Goal: Transaction & Acquisition: Purchase product/service

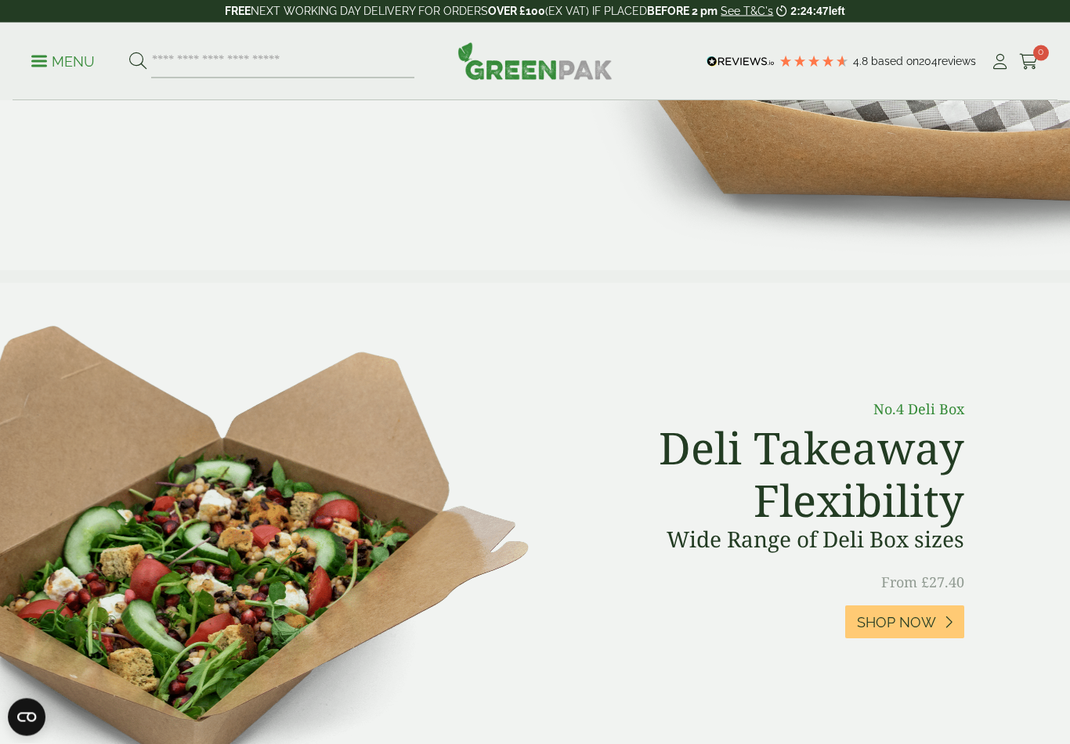
scroll to position [414, 0]
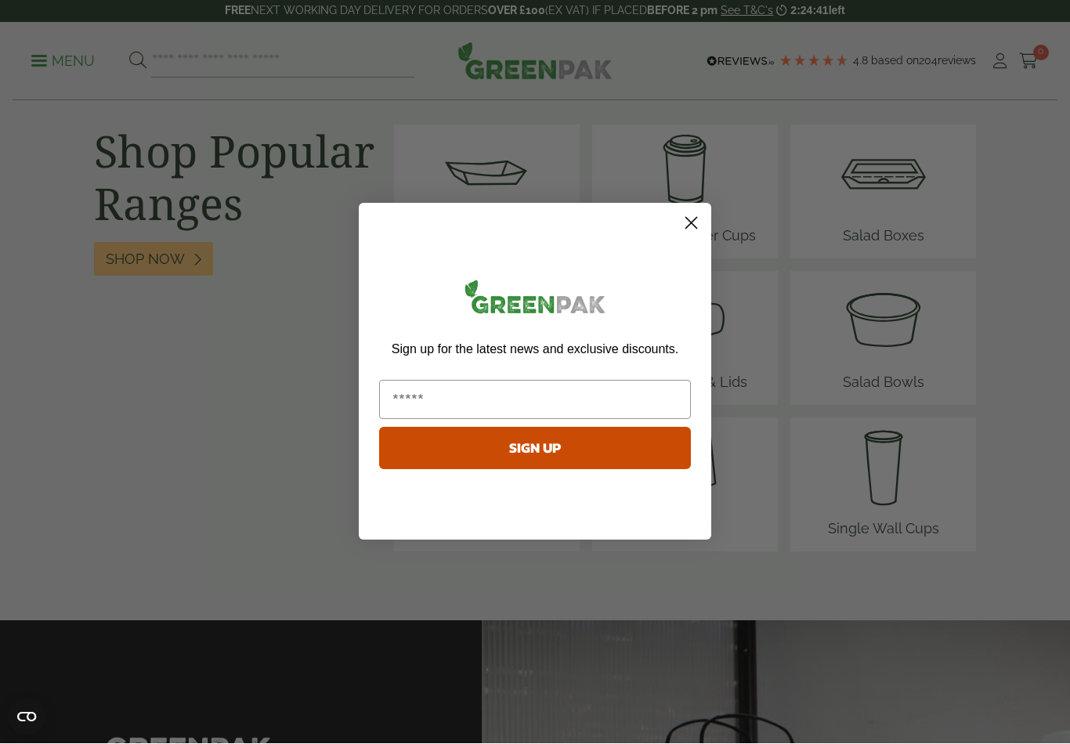
click at [689, 237] on circle "Close dialog" at bounding box center [691, 224] width 26 height 26
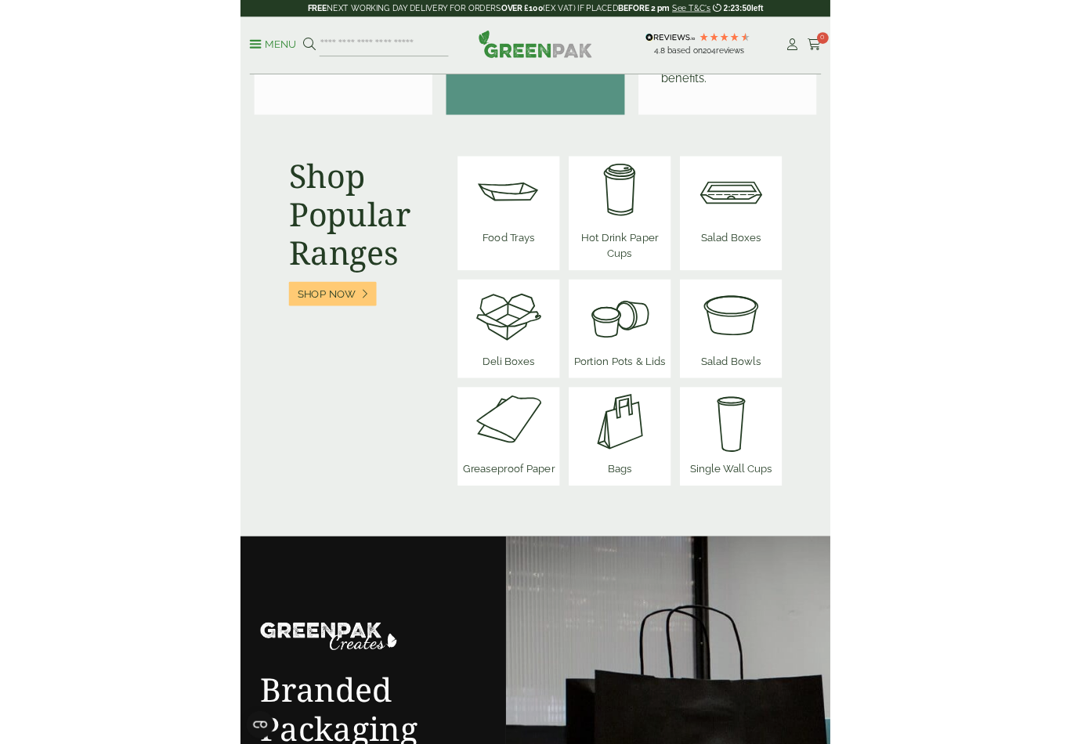
scroll to position [2004, 0]
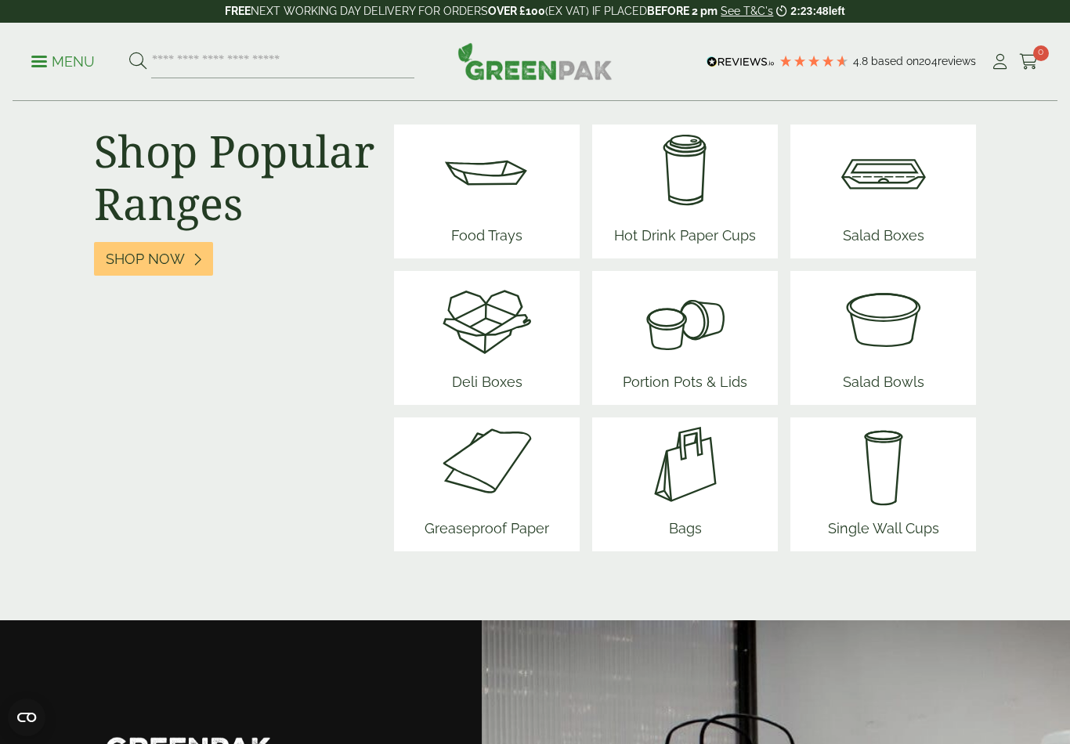
click at [1002, 70] on link "My Account" at bounding box center [1000, 62] width 20 height 24
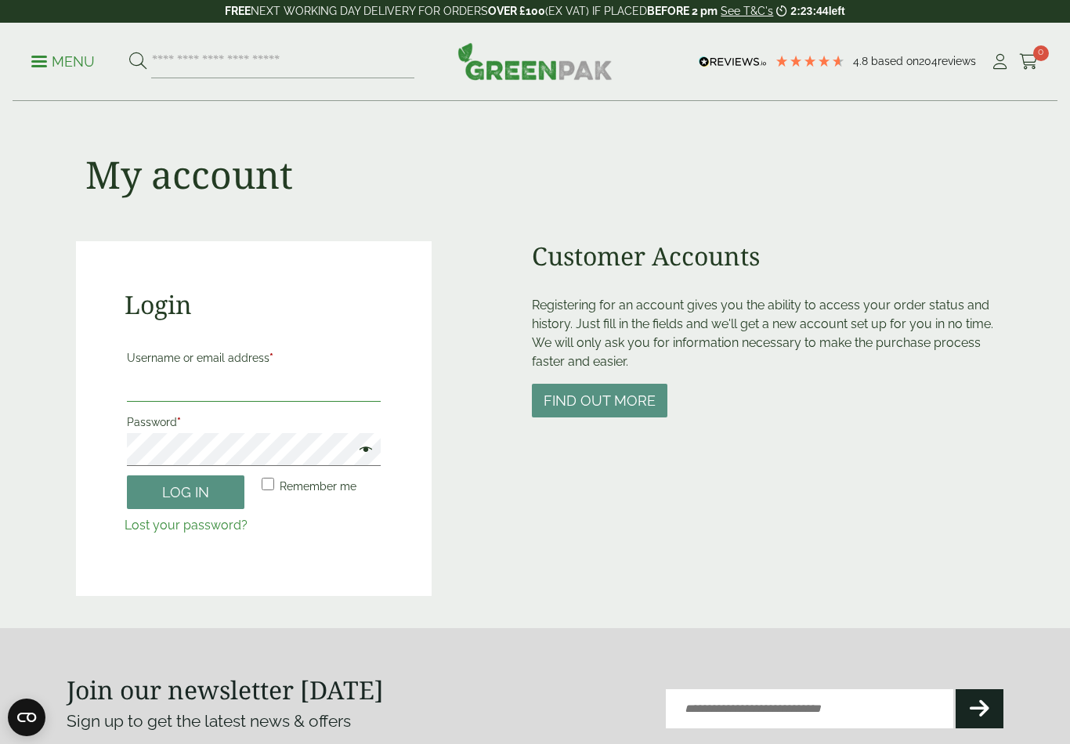
click at [265, 371] on input "Username or email address *" at bounding box center [254, 385] width 254 height 33
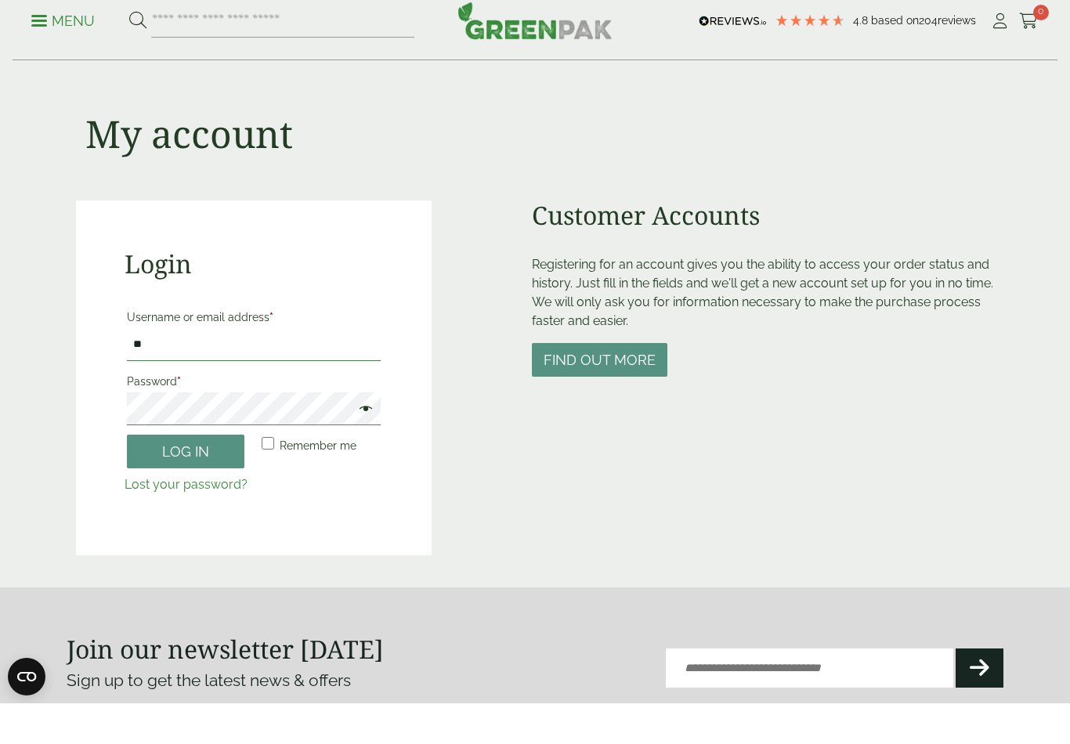
type input "*"
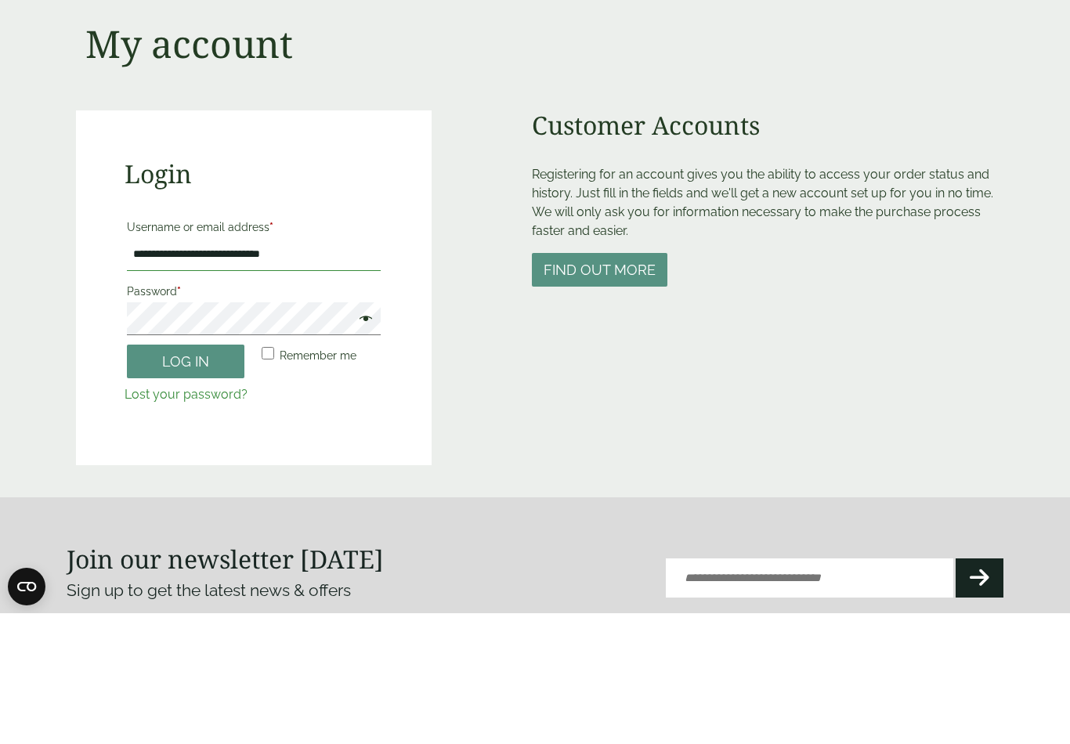
type input "**********"
click at [215, 476] on button "Log in" at bounding box center [186, 493] width 118 height 34
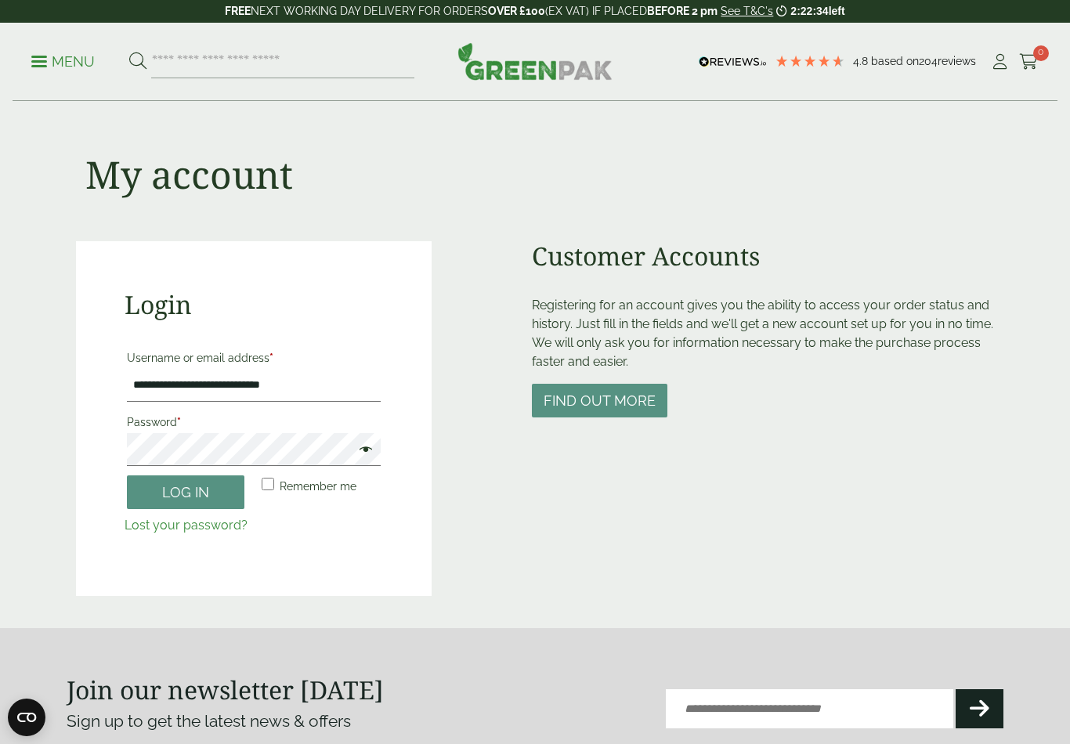
click at [167, 487] on button "Log in" at bounding box center [186, 493] width 118 height 34
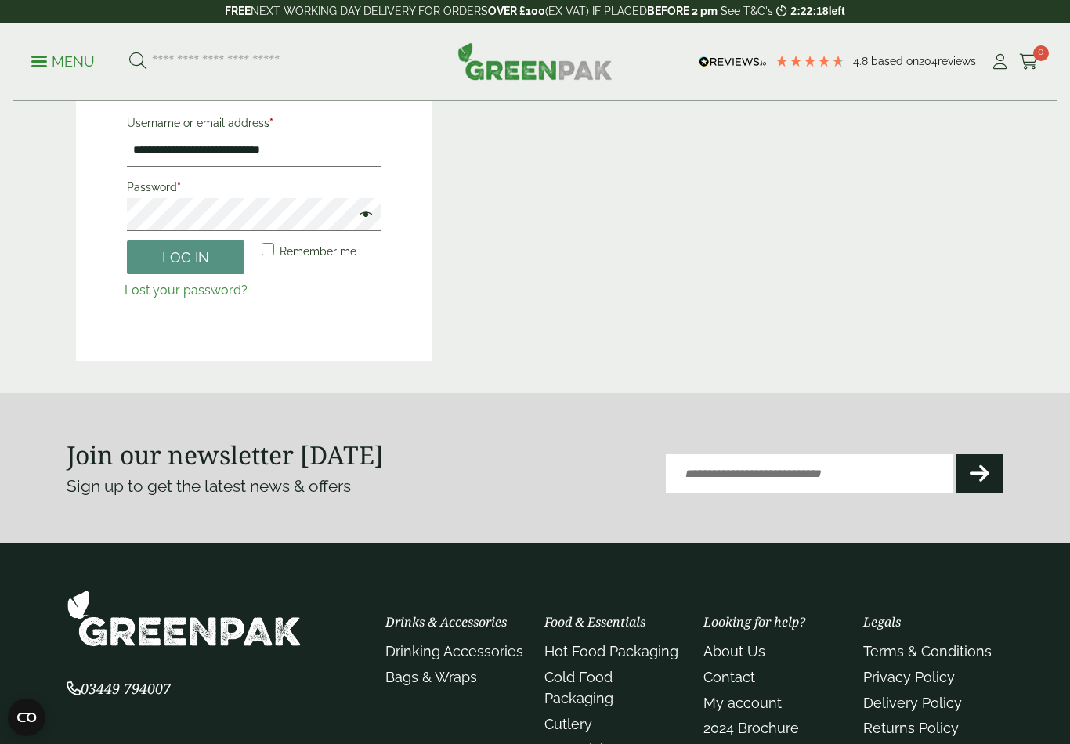
click at [364, 225] on span at bounding box center [362, 216] width 20 height 19
click at [215, 251] on button "Log in" at bounding box center [186, 258] width 118 height 34
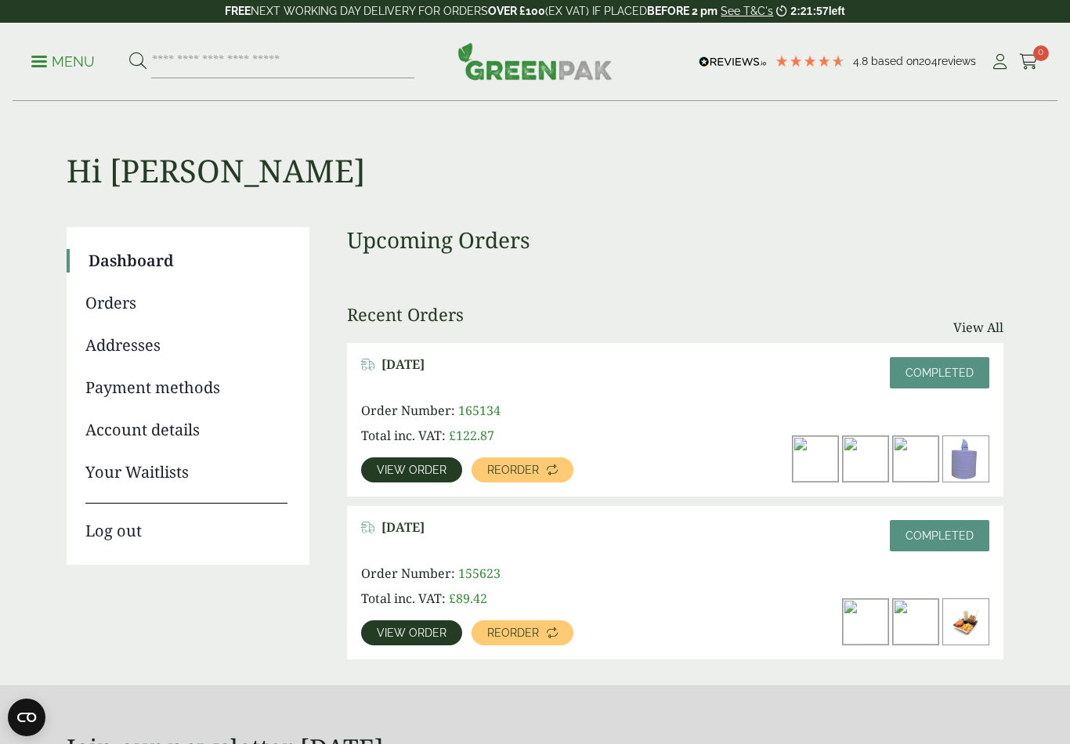
click at [432, 472] on span "View order" at bounding box center [412, 470] width 70 height 11
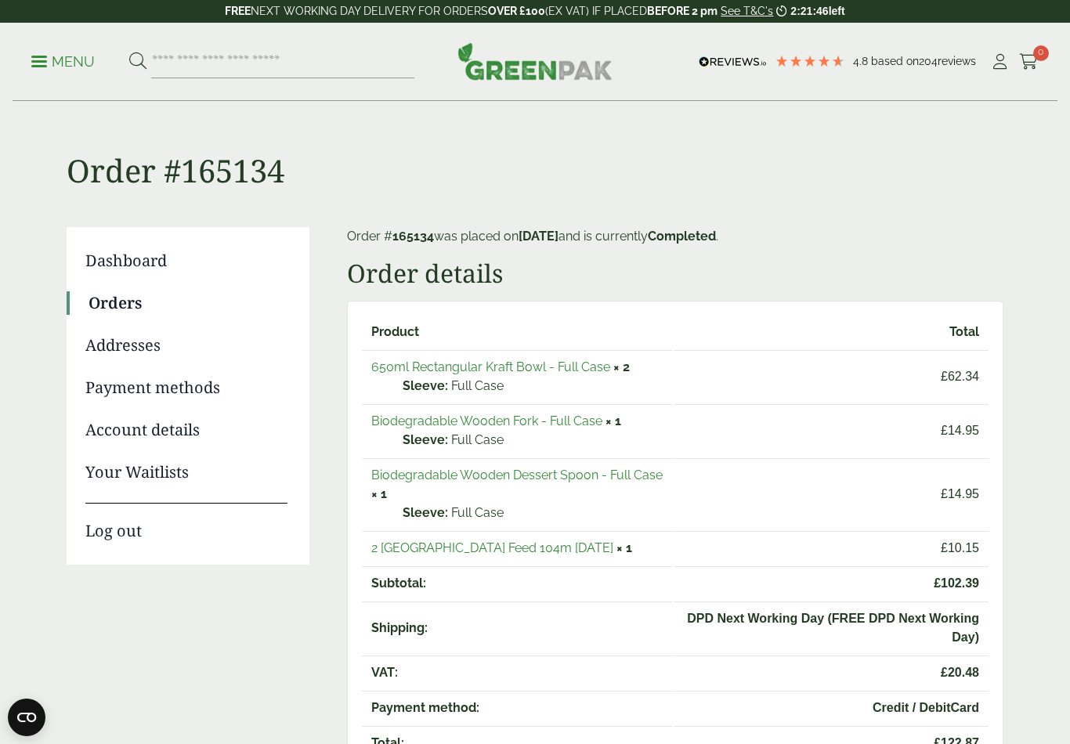
click at [568, 370] on link "650ml Rectangular Kraft Bowl - Full Case" at bounding box center [490, 367] width 239 height 15
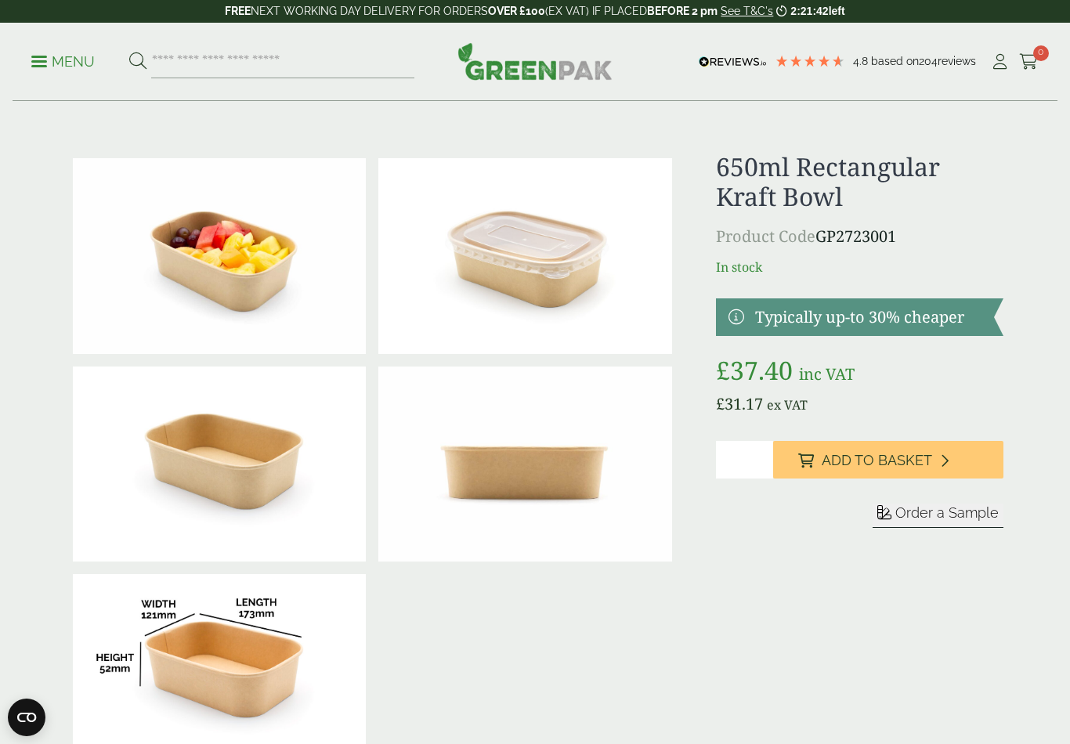
click at [733, 463] on input "*" at bounding box center [744, 460] width 57 height 38
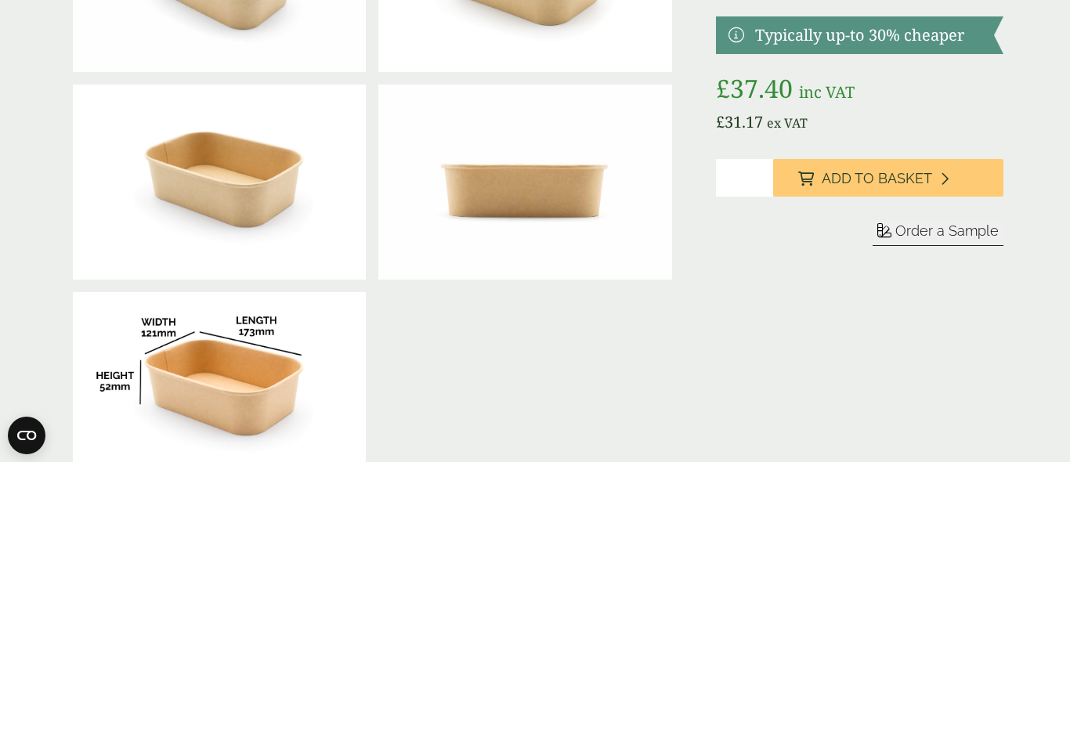
type input "*"
click at [883, 452] on span "Add to Basket" at bounding box center [877, 460] width 110 height 17
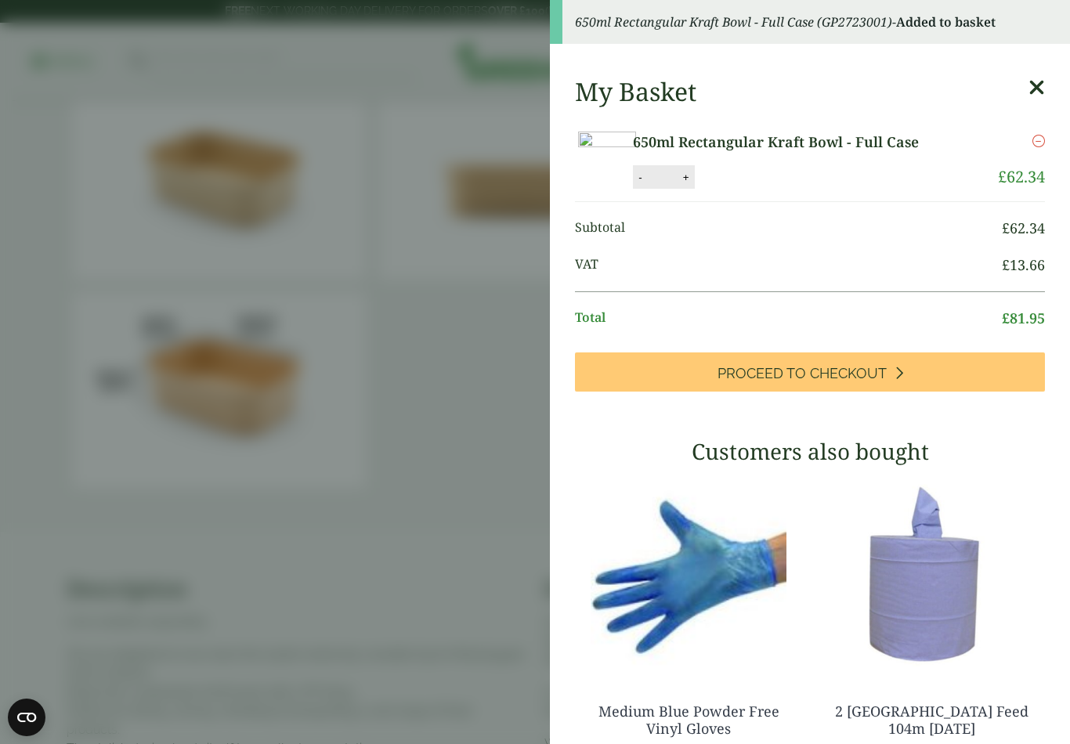
click at [943, 624] on img at bounding box center [931, 574] width 227 height 196
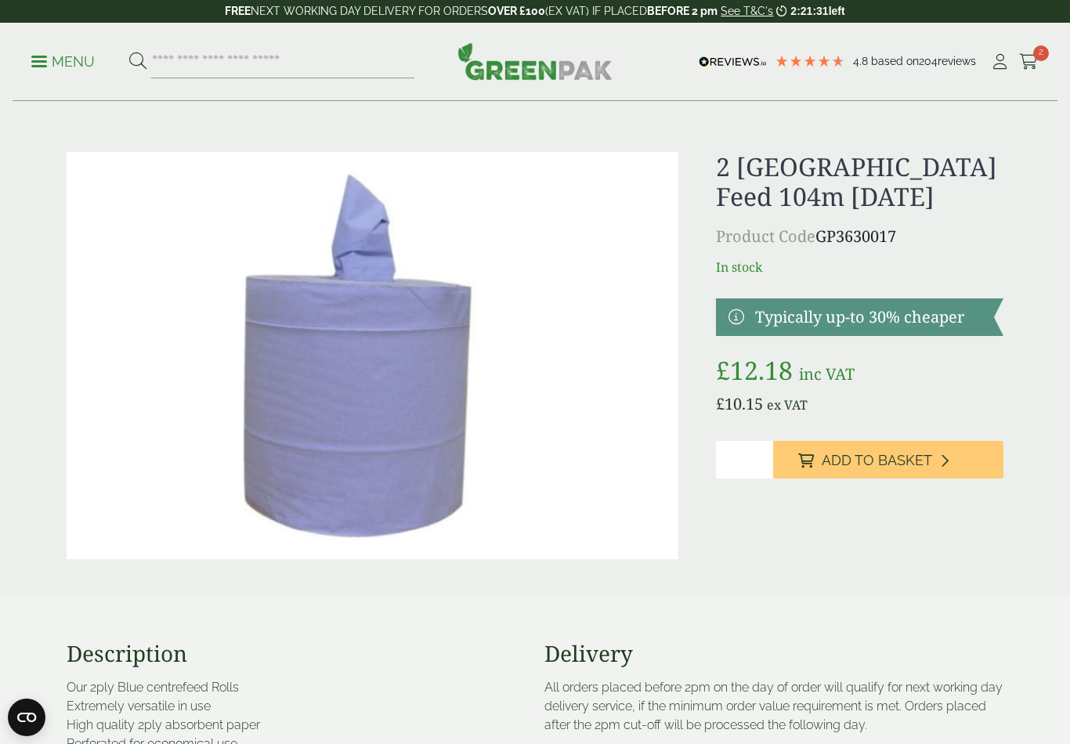
click at [740, 463] on input "*" at bounding box center [744, 460] width 57 height 38
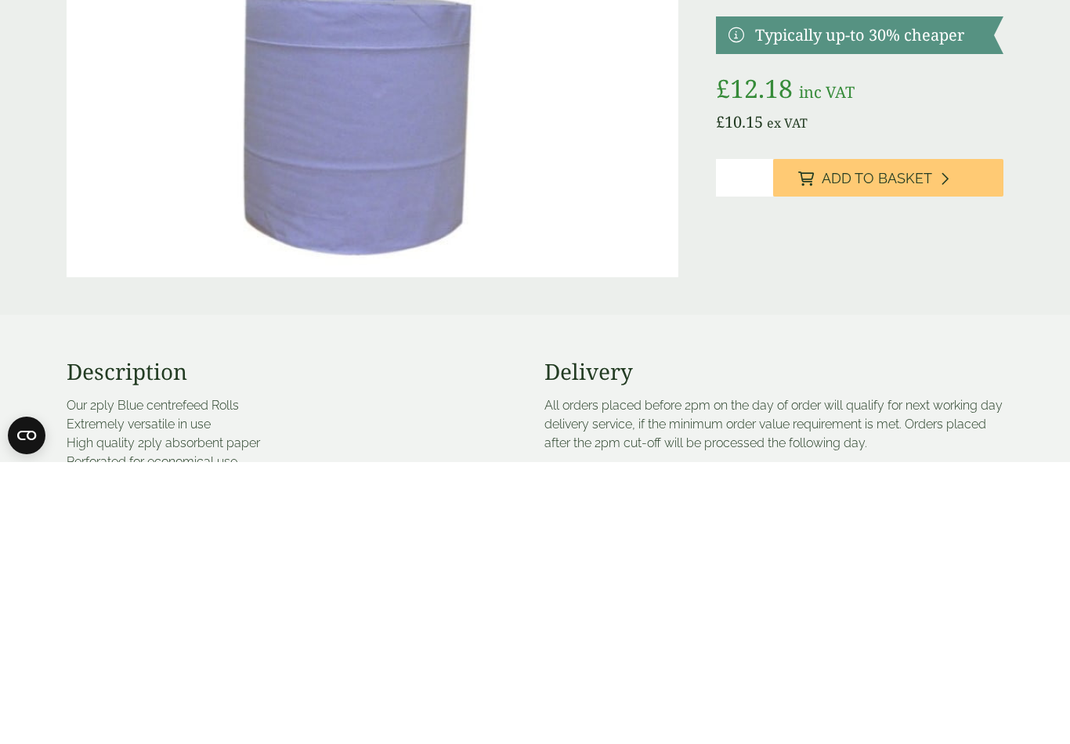
type input "*"
click at [895, 452] on span "Add to Basket" at bounding box center [877, 460] width 110 height 17
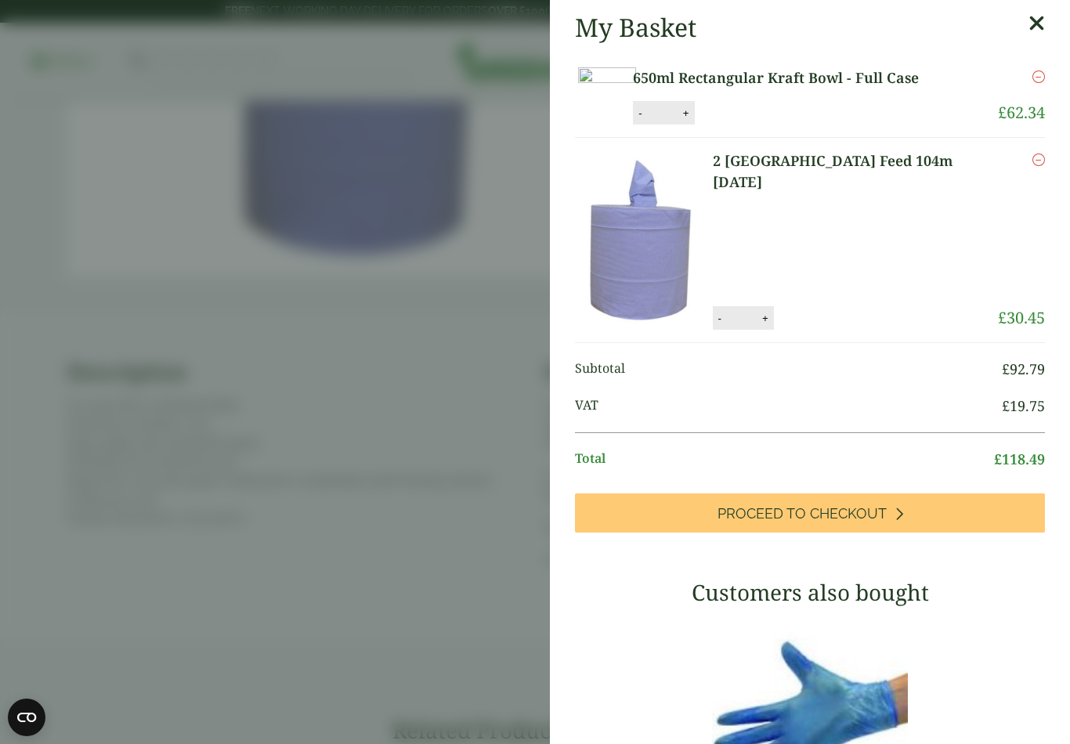
click at [1035, 15] on icon at bounding box center [1037, 24] width 16 height 22
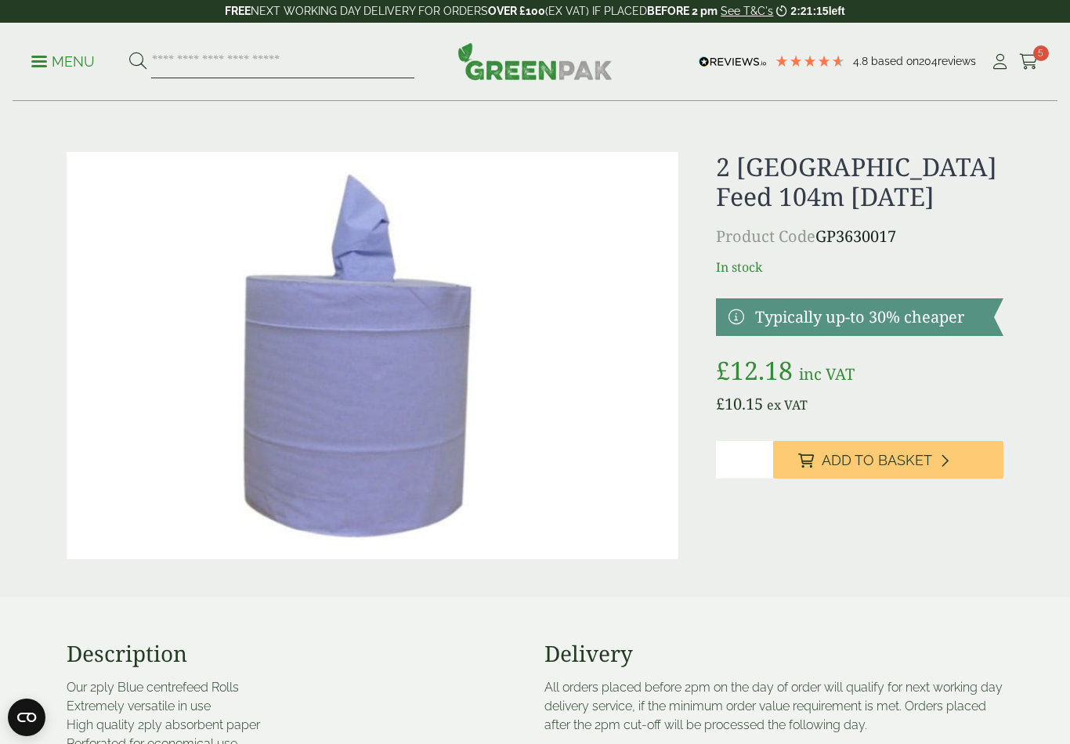
click at [292, 72] on input "search" at bounding box center [282, 61] width 263 height 33
click at [71, 66] on p "Menu" at bounding box center [62, 61] width 63 height 19
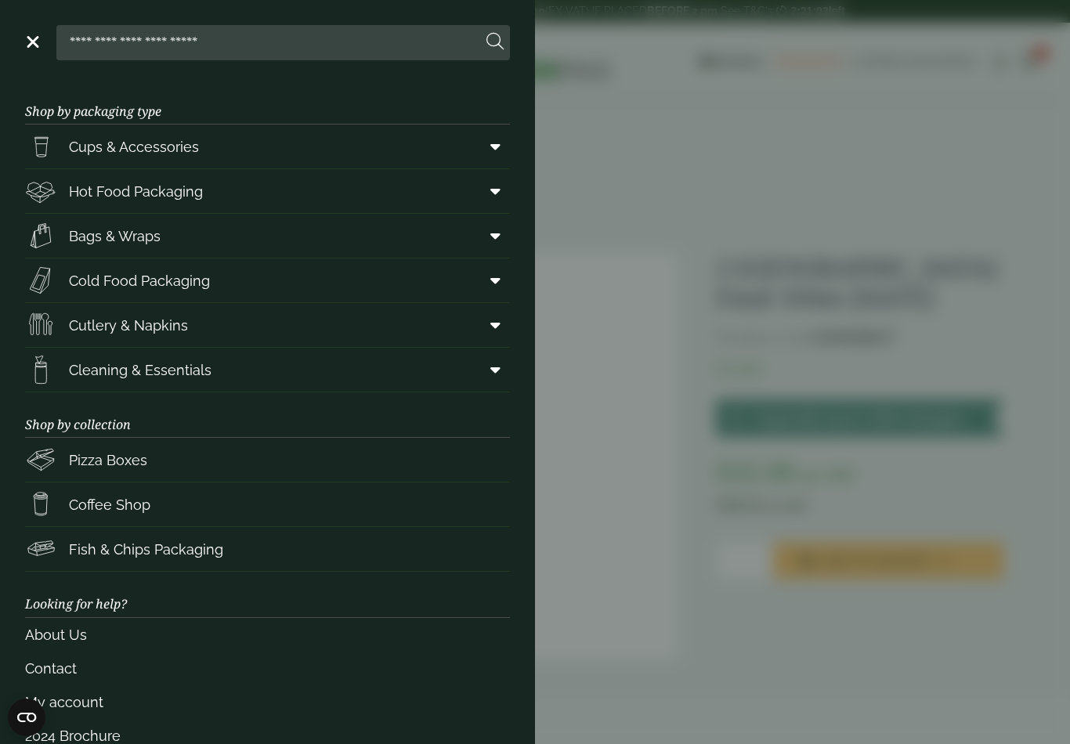
click at [190, 240] on link "Bags & Wraps" at bounding box center [267, 236] width 485 height 44
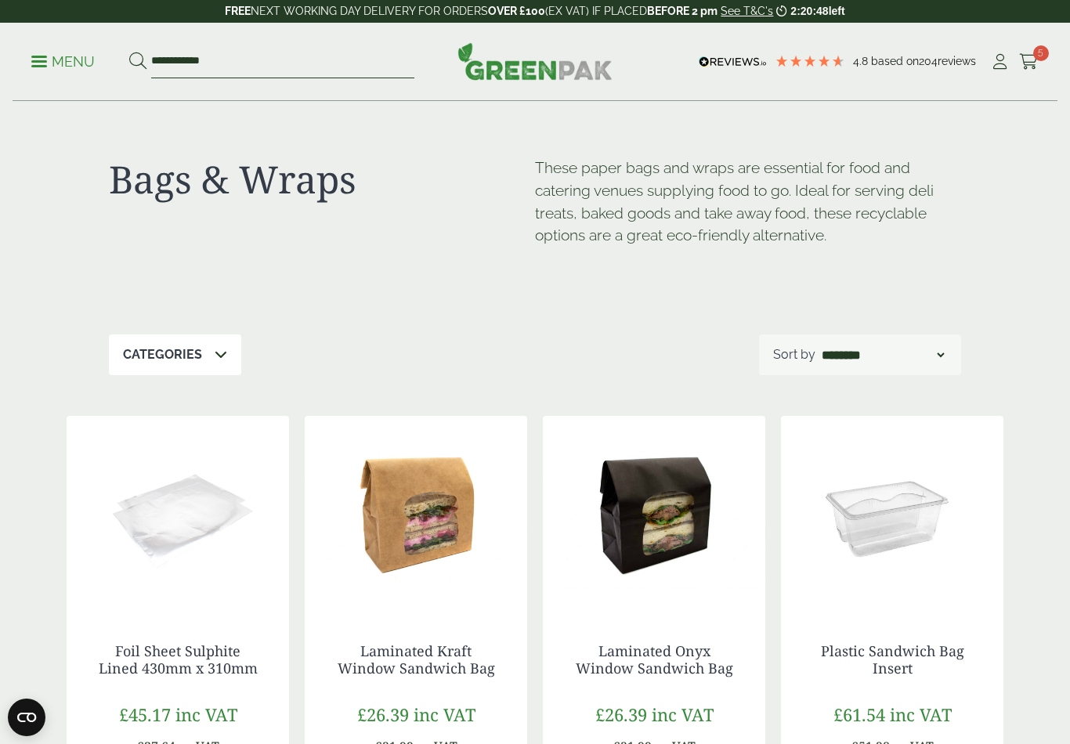
click at [233, 67] on input "**********" at bounding box center [282, 61] width 263 height 33
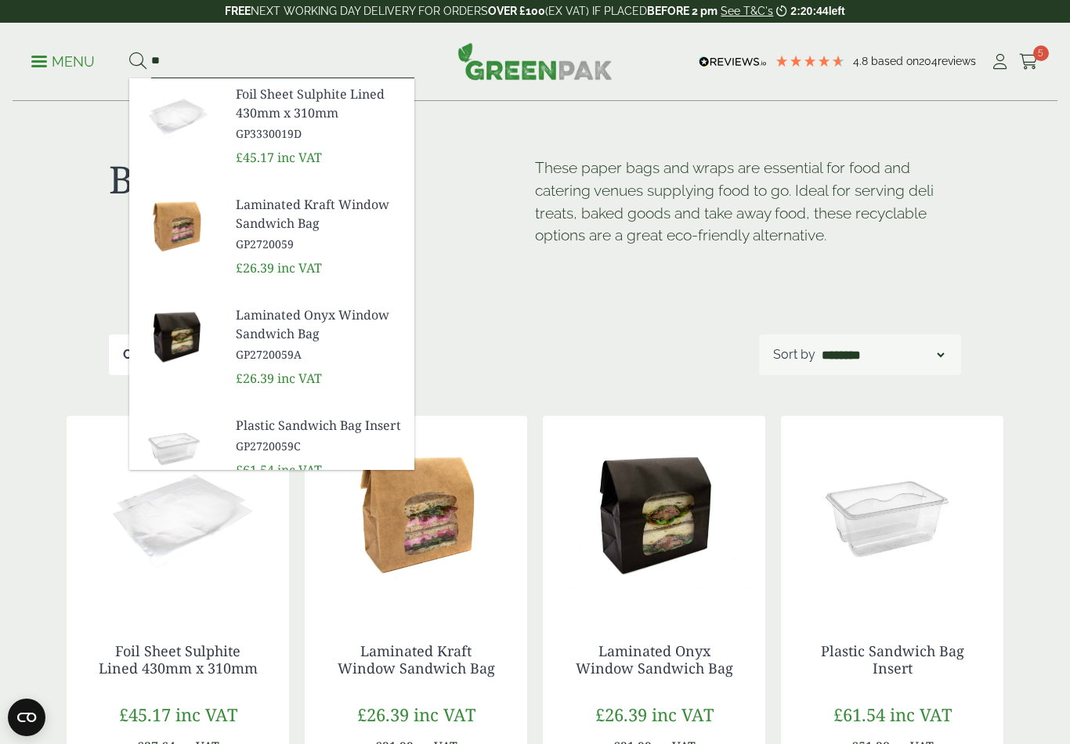
type input "*"
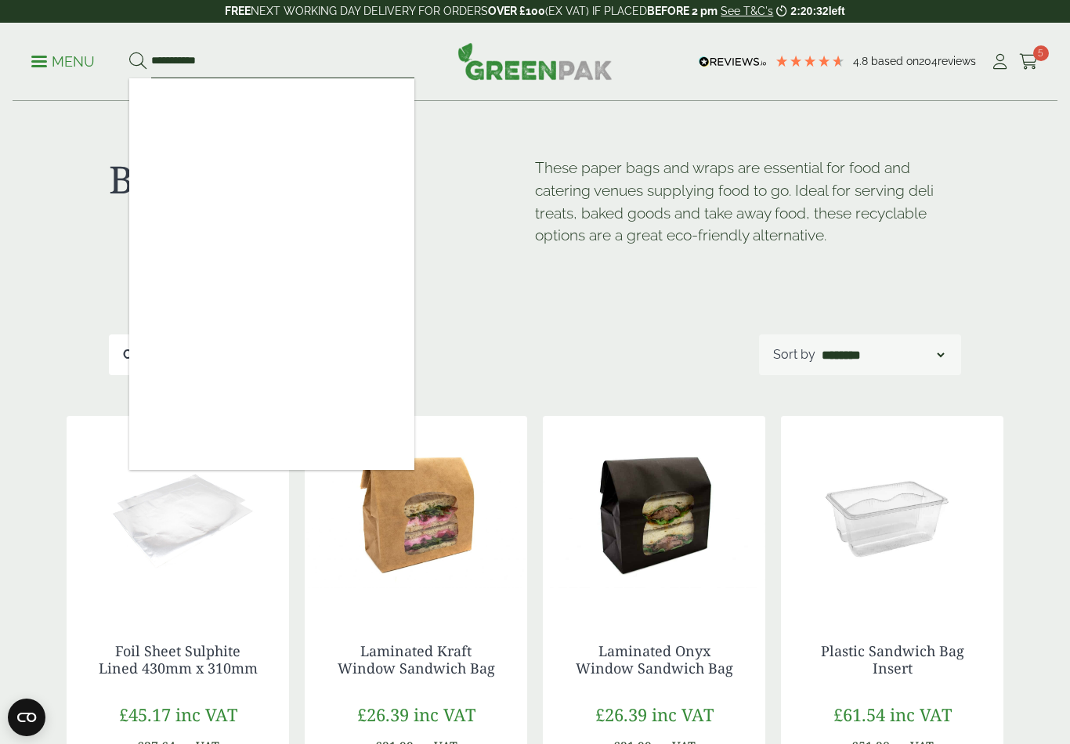
type input "**********"
click at [137, 61] on button at bounding box center [137, 62] width 17 height 20
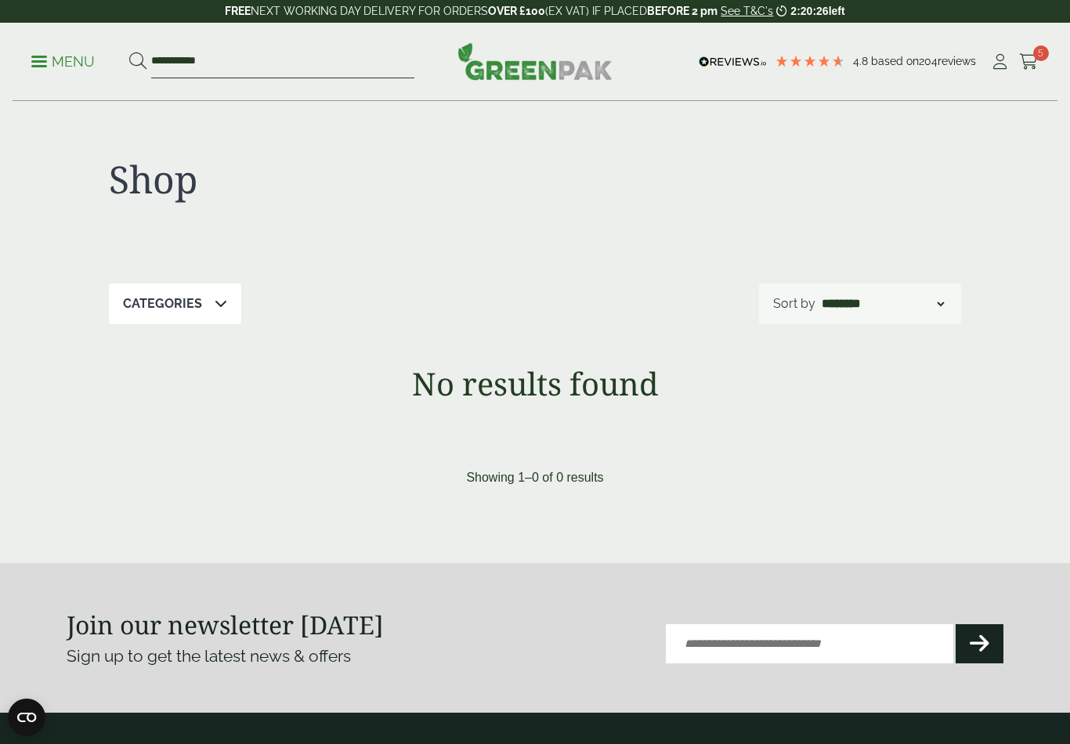
click at [235, 63] on input "**********" at bounding box center [282, 61] width 263 height 33
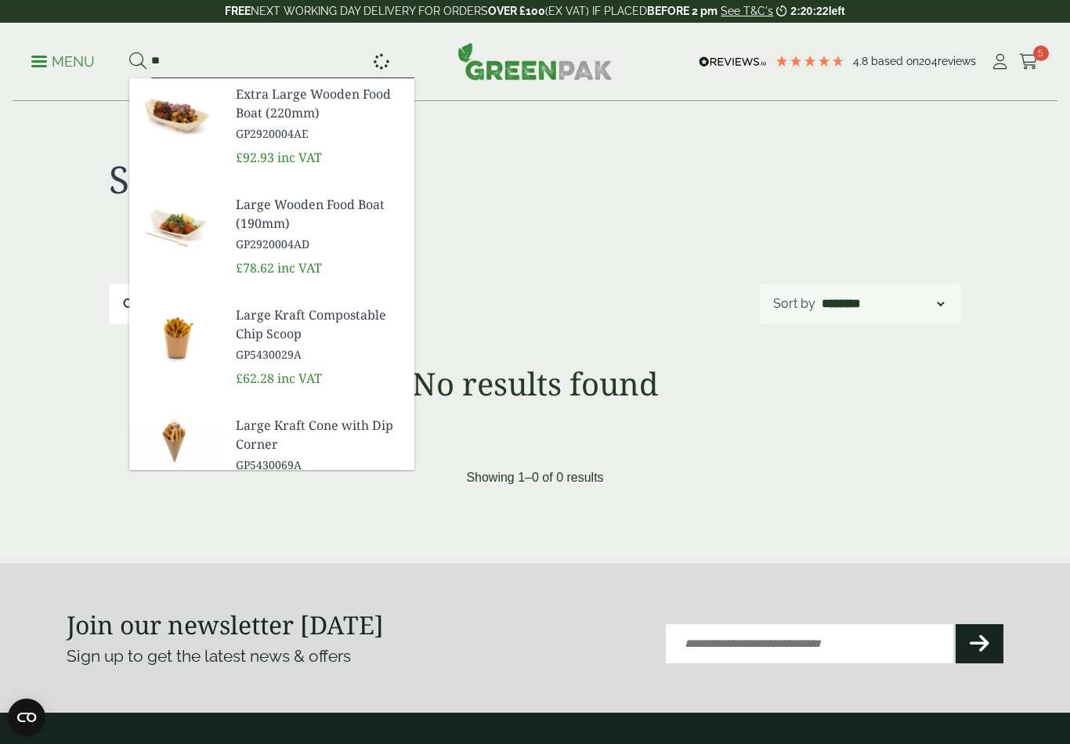
type input "*"
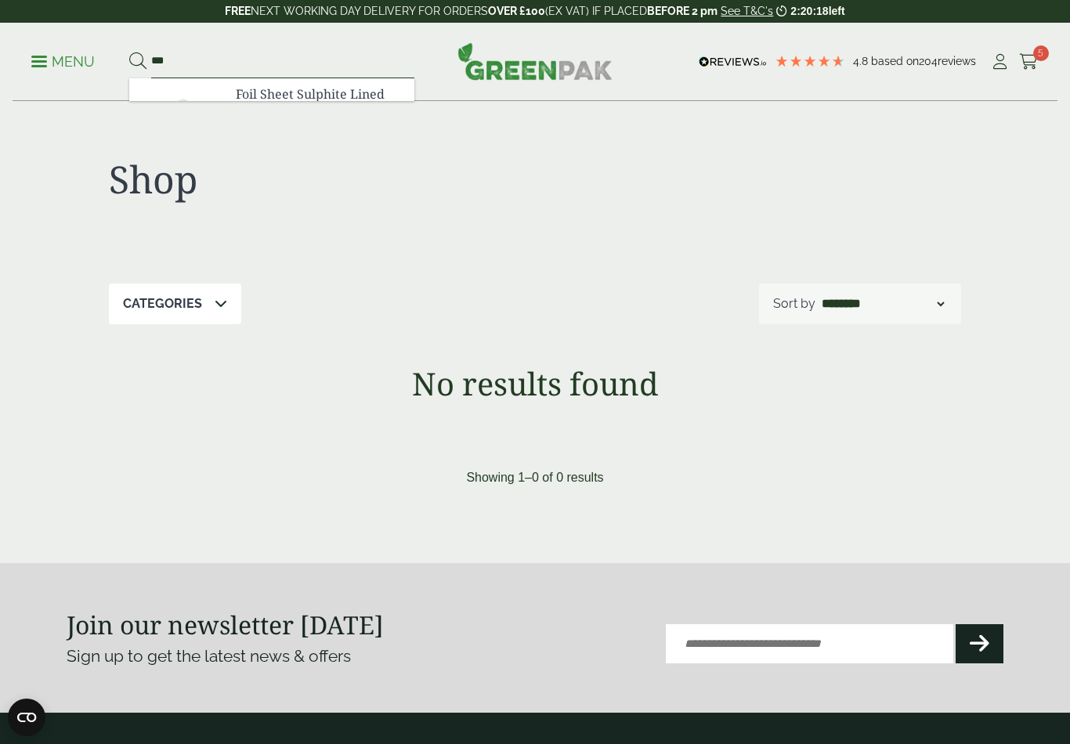
type input "***"
click at [137, 61] on button at bounding box center [137, 62] width 17 height 20
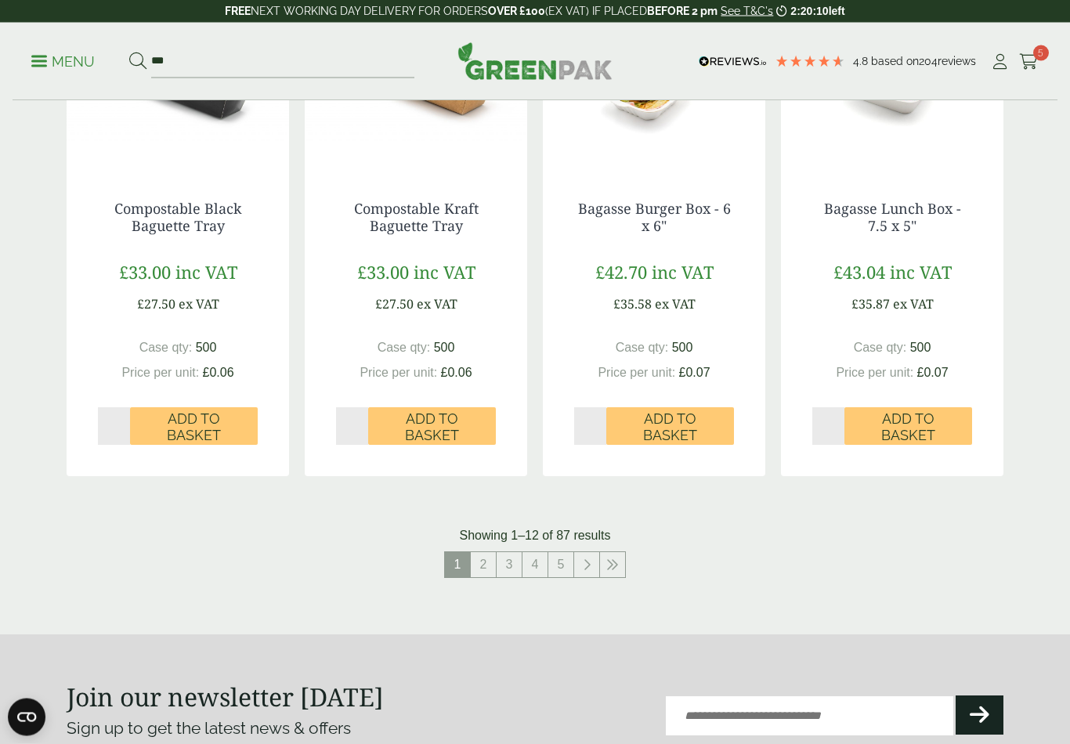
scroll to position [1448, 0]
click at [484, 558] on link "2" at bounding box center [483, 564] width 25 height 25
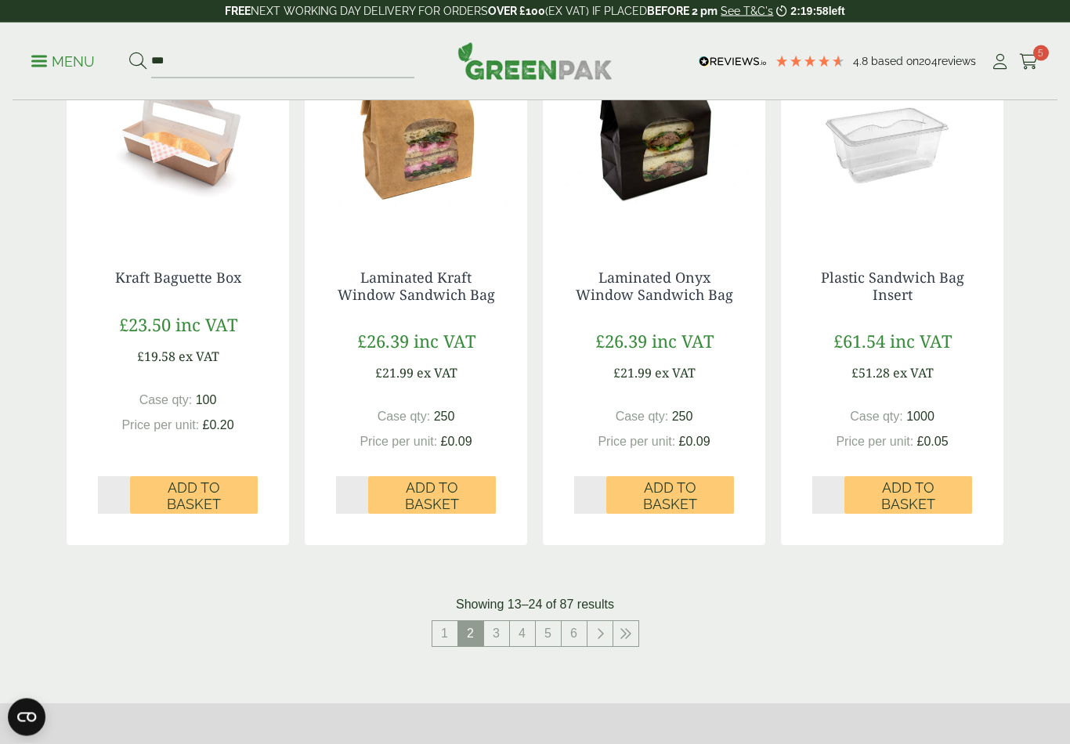
click at [501, 636] on link "3" at bounding box center [496, 634] width 25 height 25
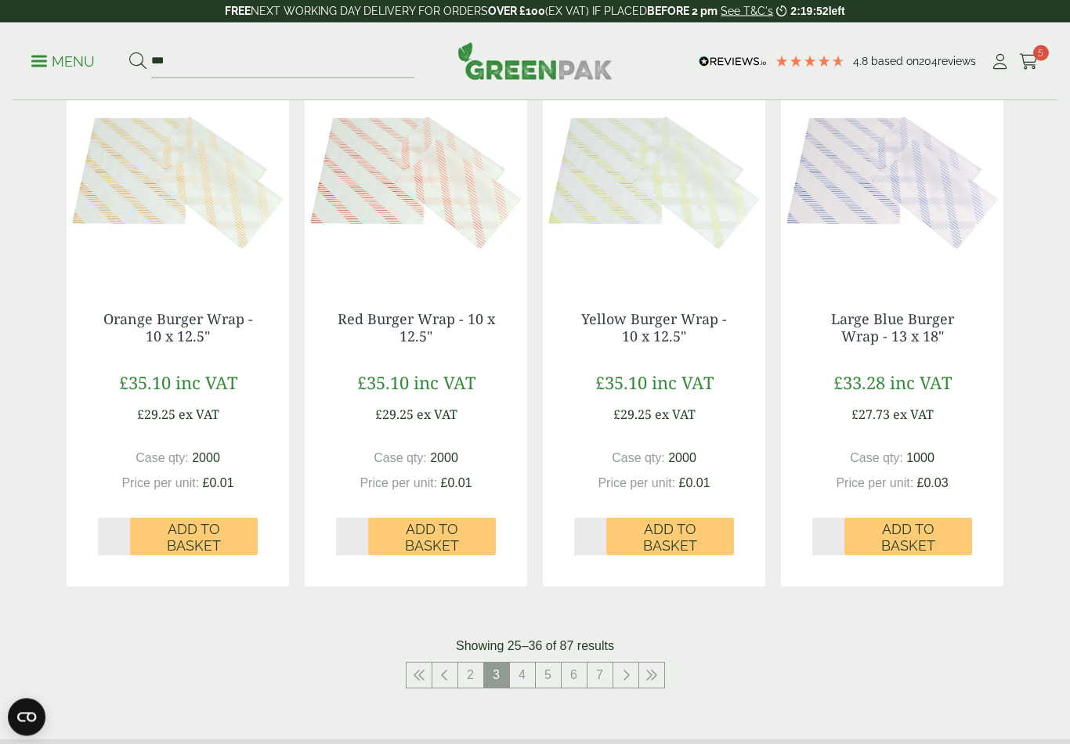
scroll to position [1337, 0]
click at [530, 668] on link "4" at bounding box center [522, 675] width 25 height 25
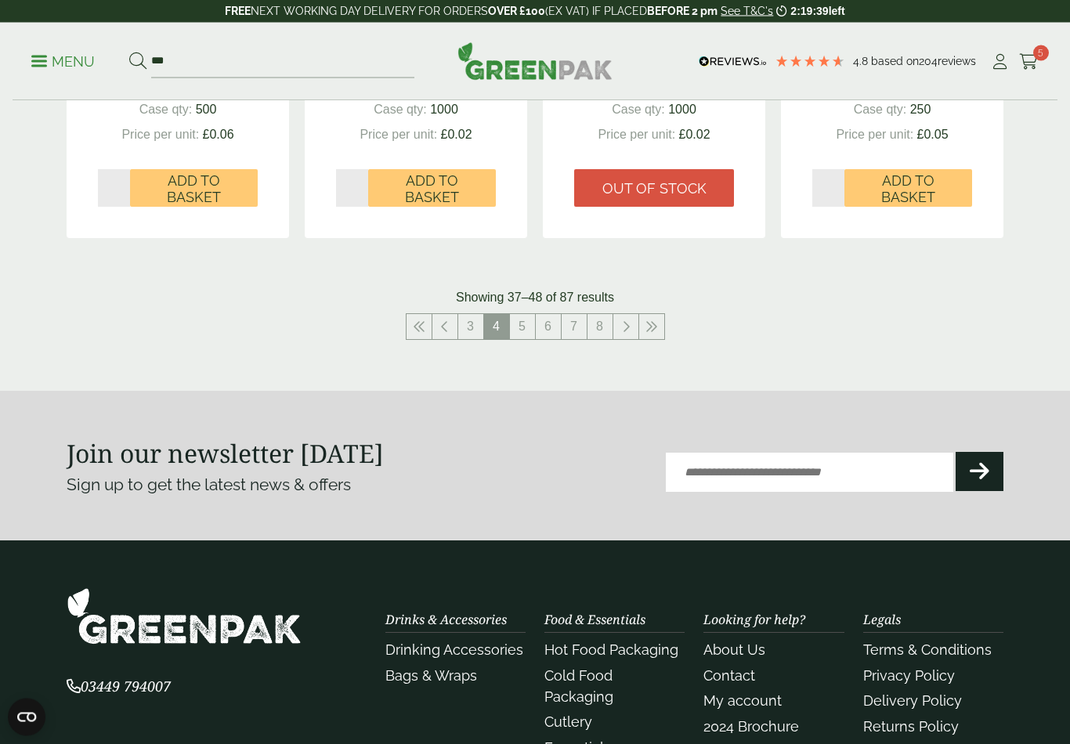
scroll to position [1667, 0]
click at [521, 327] on link "5" at bounding box center [522, 326] width 25 height 25
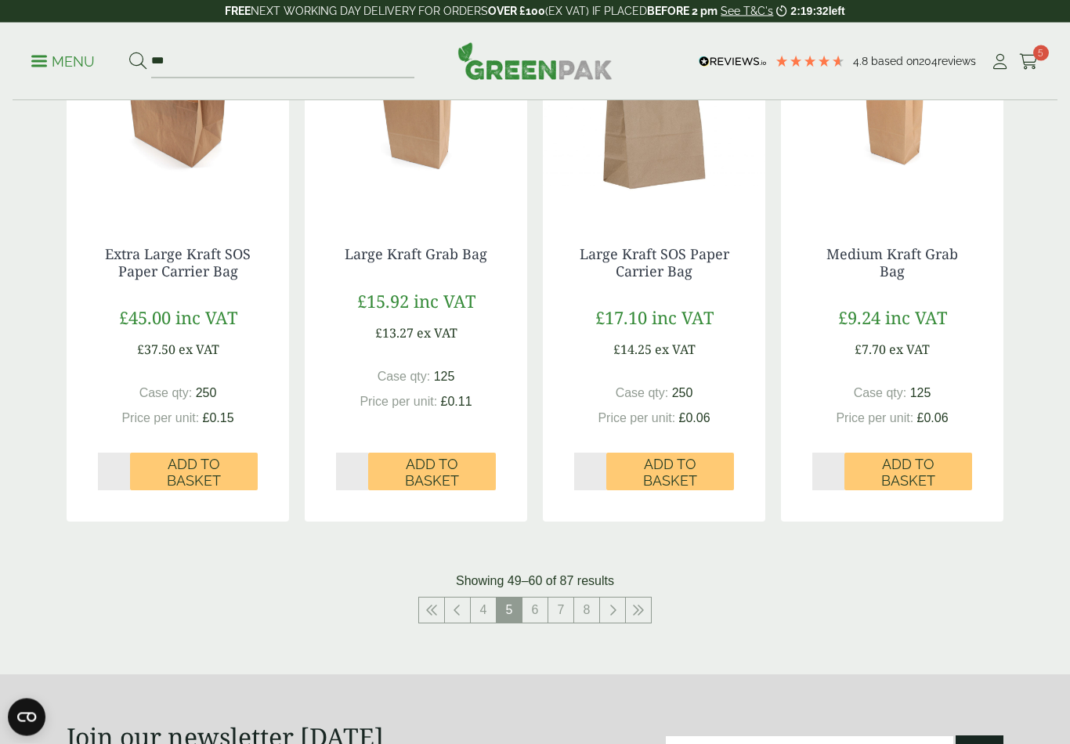
scroll to position [1384, 0]
click at [541, 608] on link "6" at bounding box center [535, 610] width 25 height 25
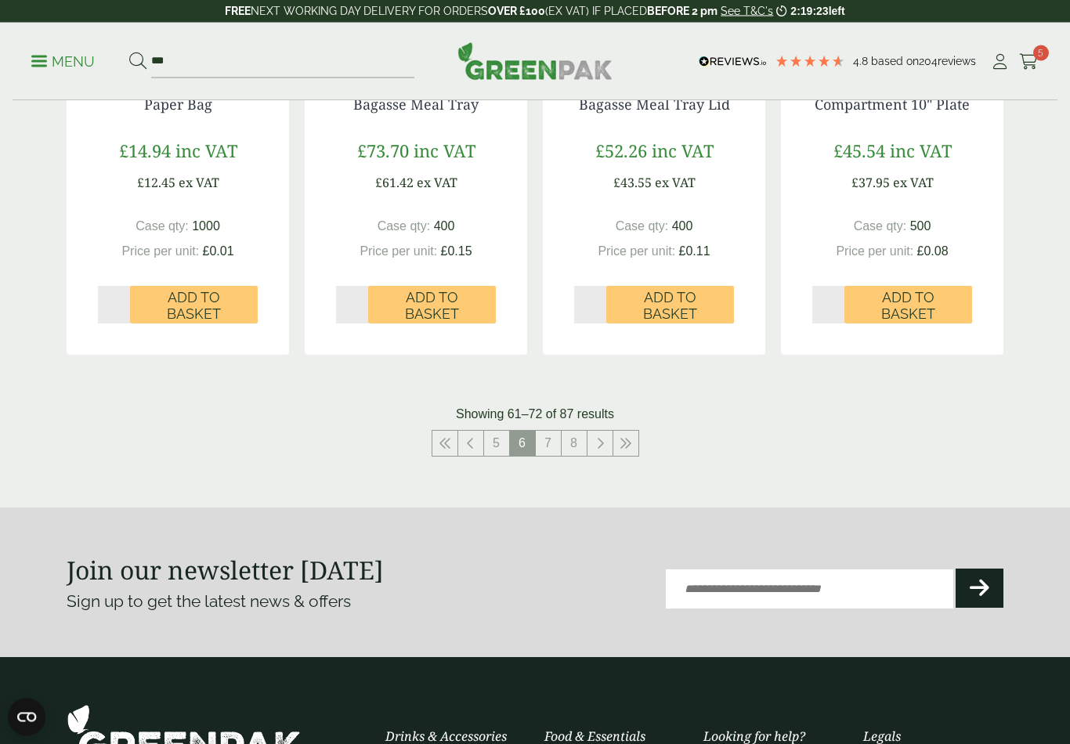
scroll to position [1560, 0]
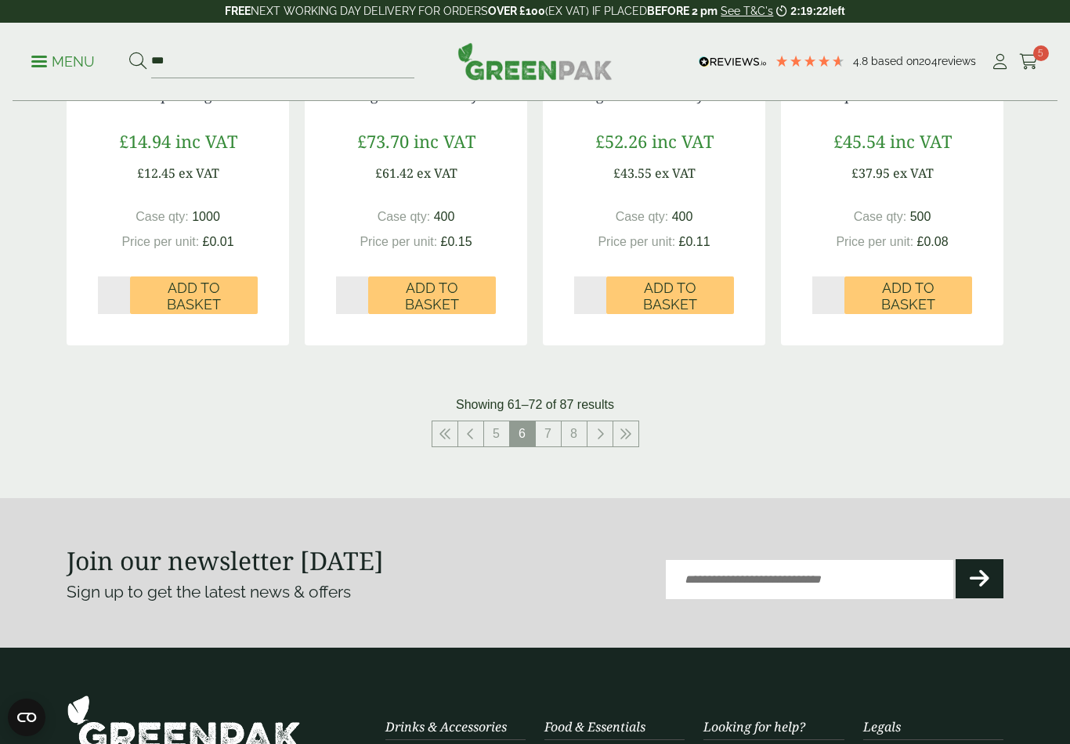
click at [548, 436] on link "7" at bounding box center [548, 434] width 25 height 25
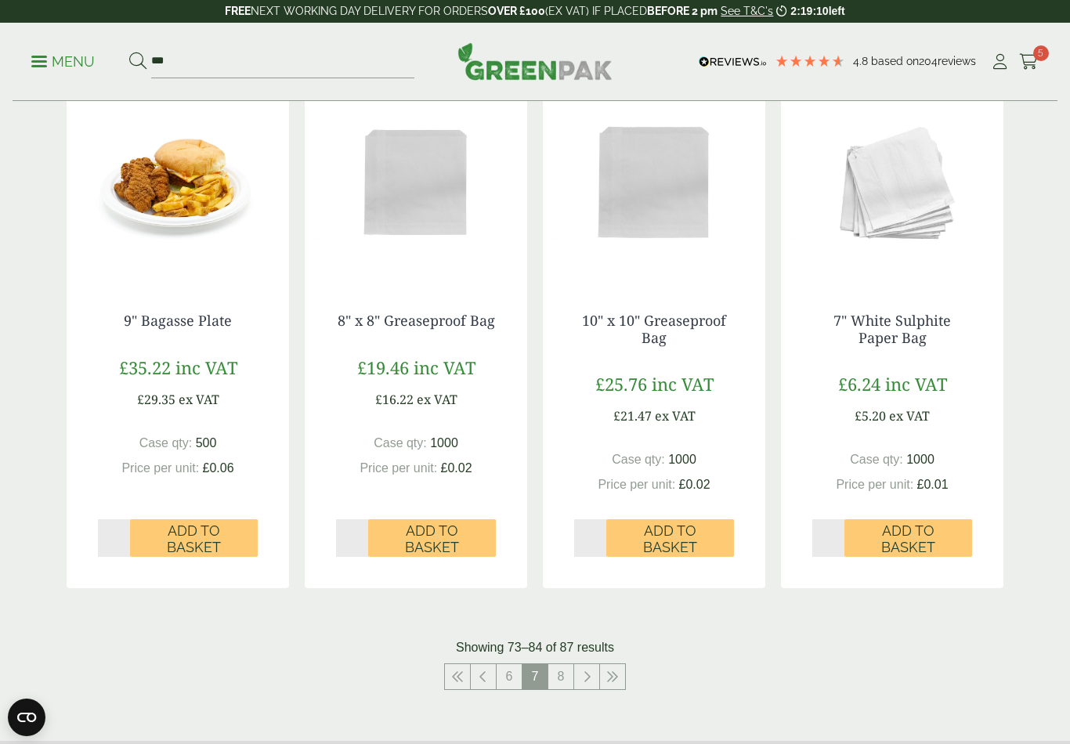
scroll to position [1446, 0]
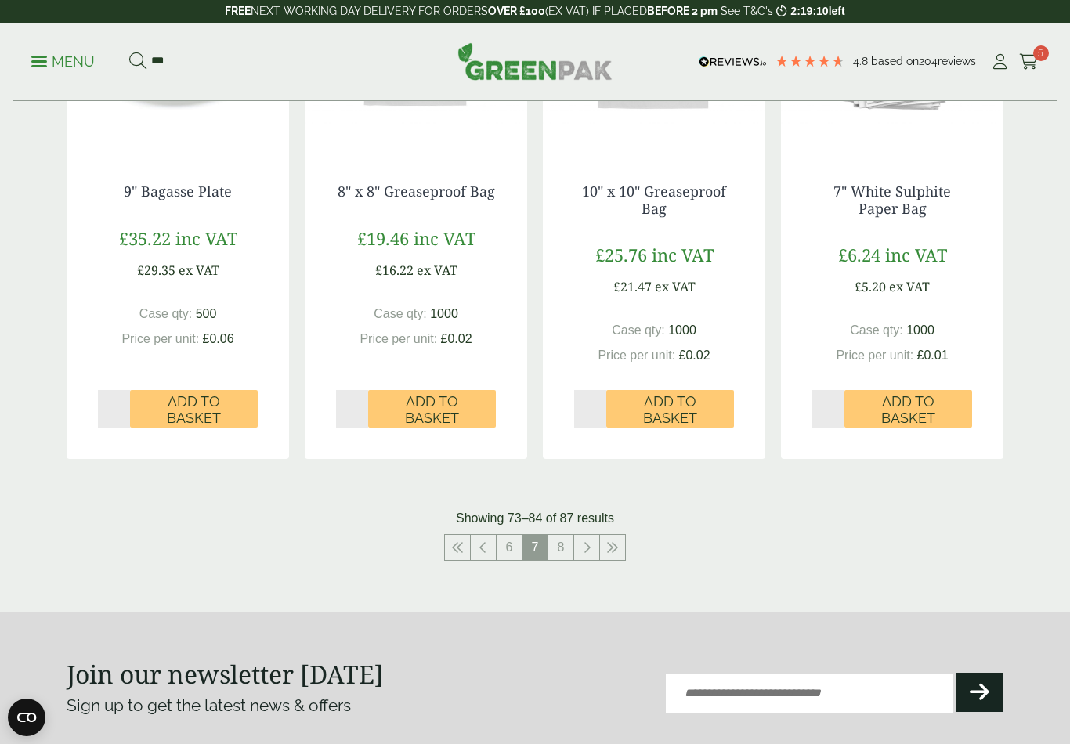
click at [565, 545] on link "8" at bounding box center [560, 547] width 25 height 25
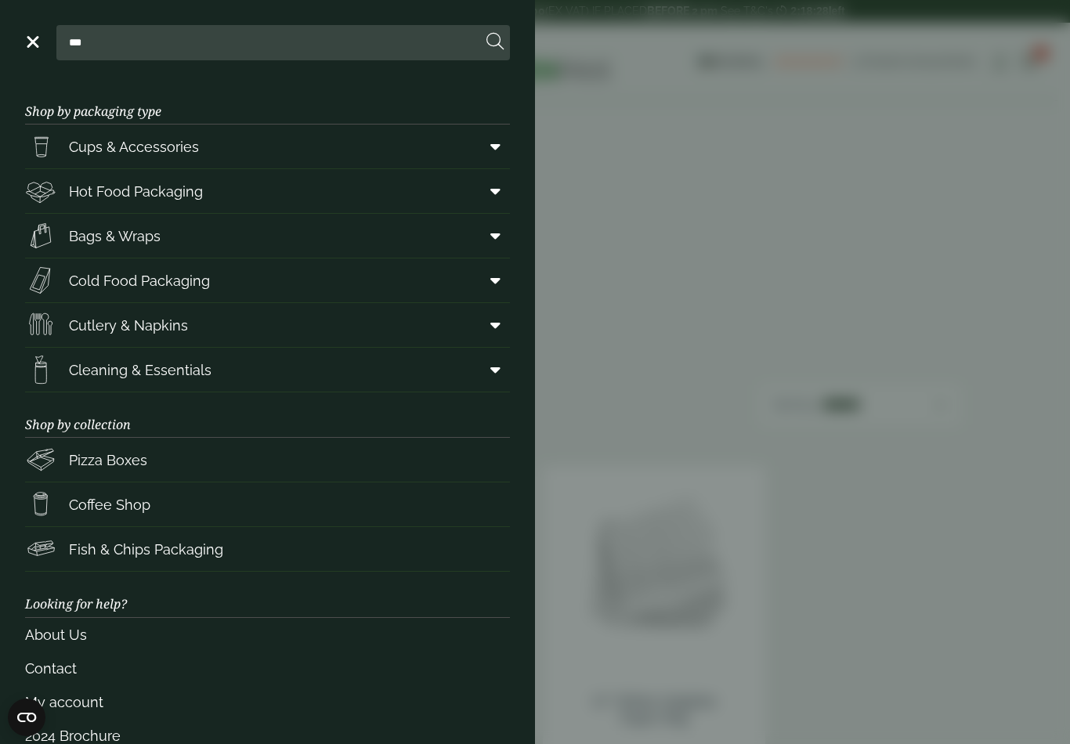
click at [212, 285] on link "Cold Food Packaging" at bounding box center [267, 281] width 485 height 44
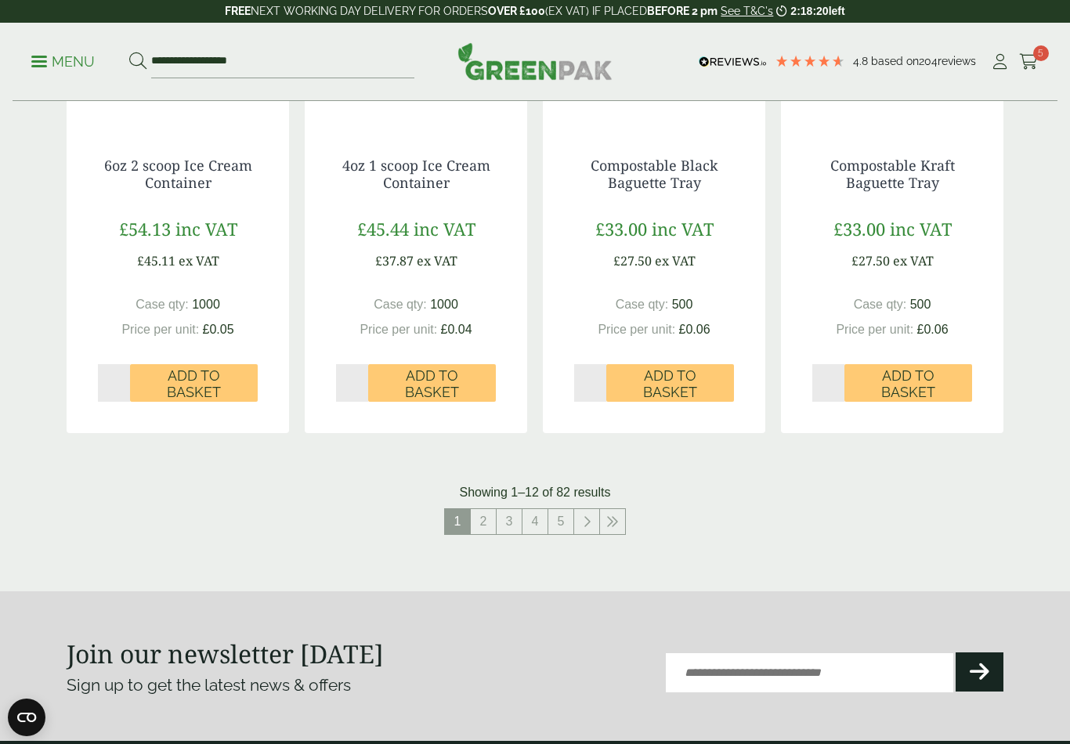
scroll to position [1556, 0]
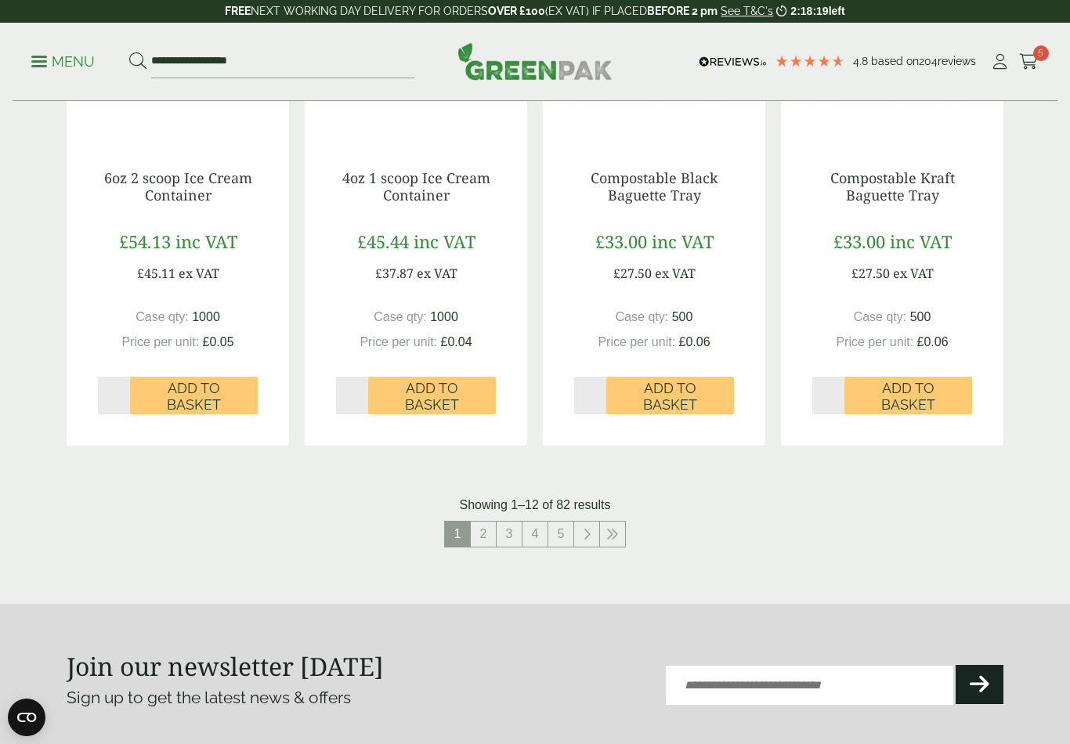
click at [622, 533] on link at bounding box center [612, 534] width 25 height 25
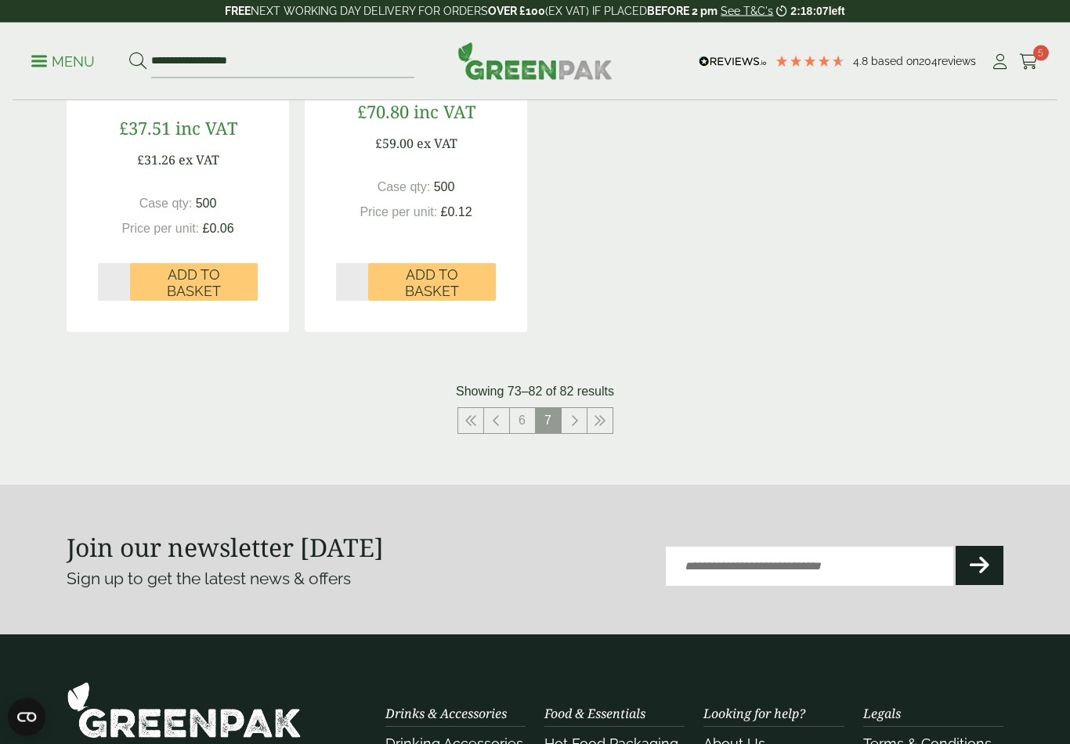
scroll to position [1670, 0]
click at [527, 414] on link "6" at bounding box center [522, 420] width 25 height 25
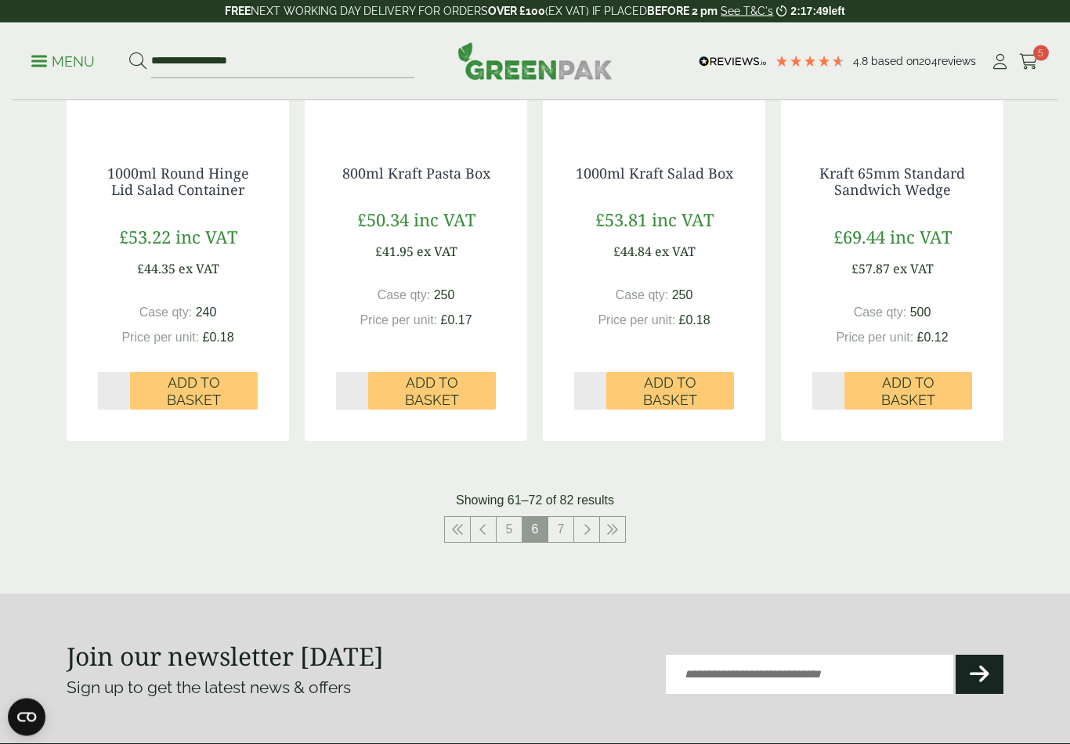
scroll to position [1578, 0]
click at [517, 526] on link "5" at bounding box center [509, 529] width 25 height 25
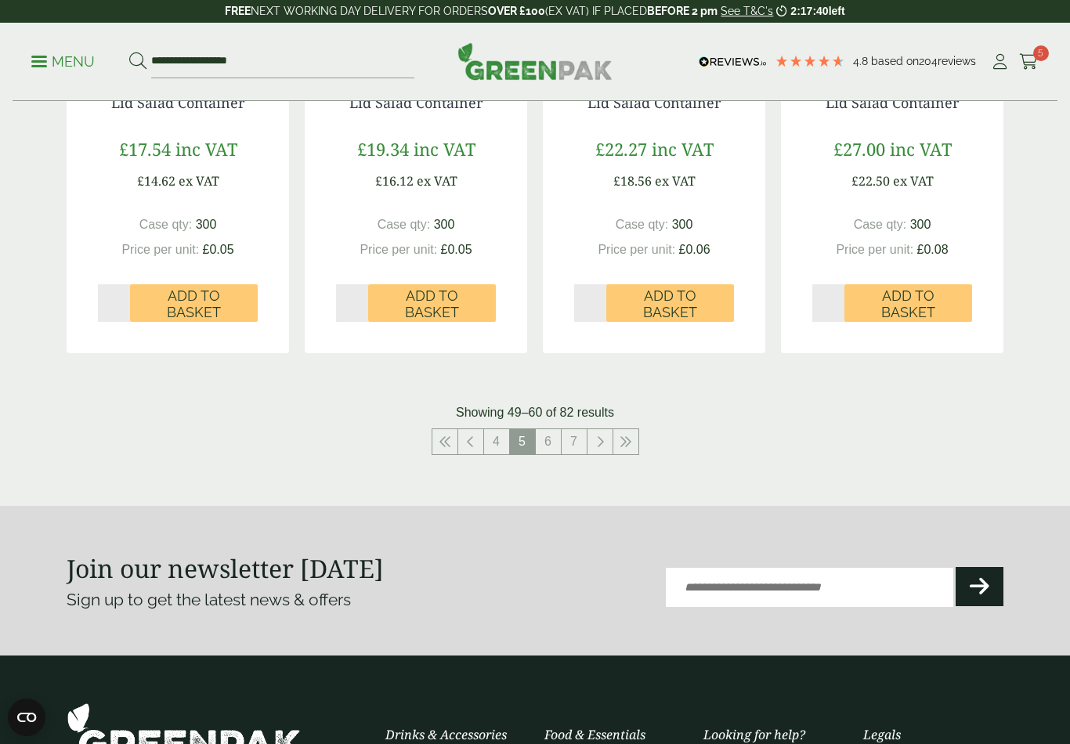
scroll to position [1648, 0]
click at [496, 433] on link "4" at bounding box center [496, 441] width 25 height 25
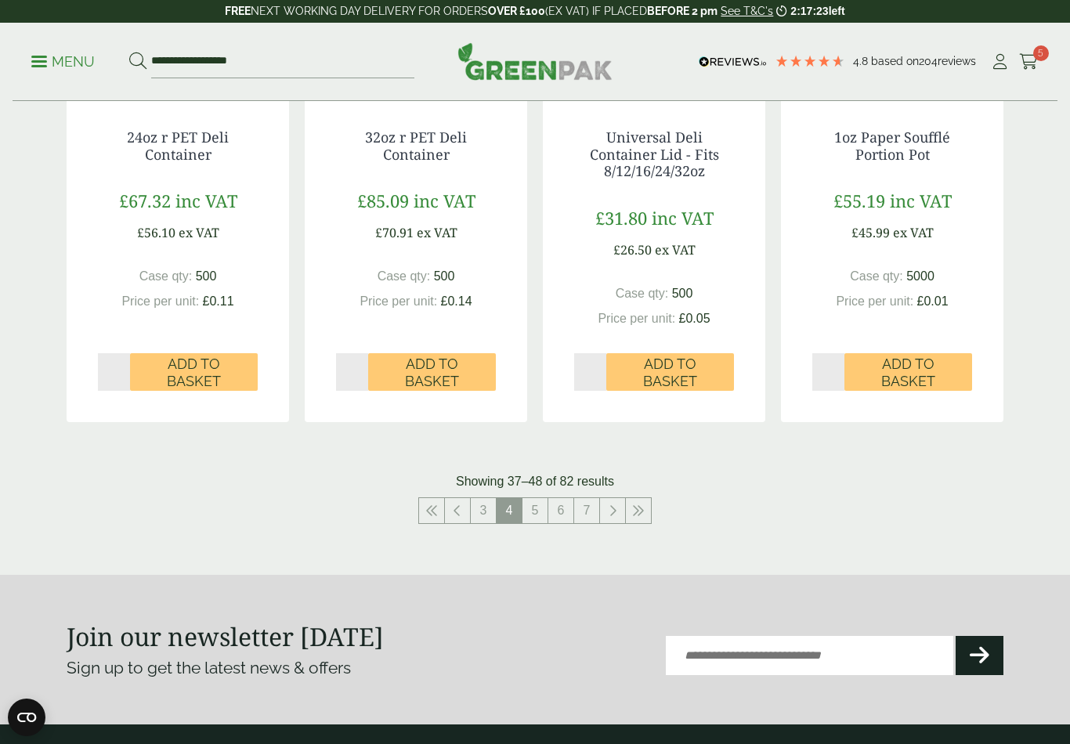
scroll to position [1655, 0]
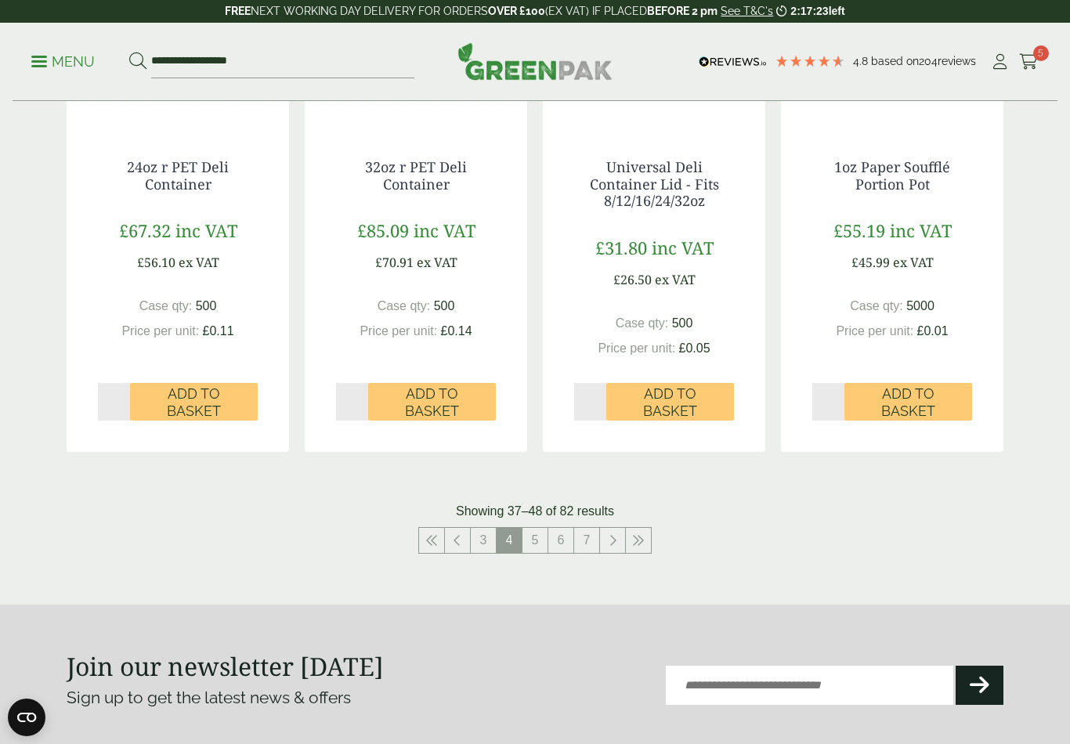
click at [487, 528] on link "3" at bounding box center [483, 540] width 25 height 25
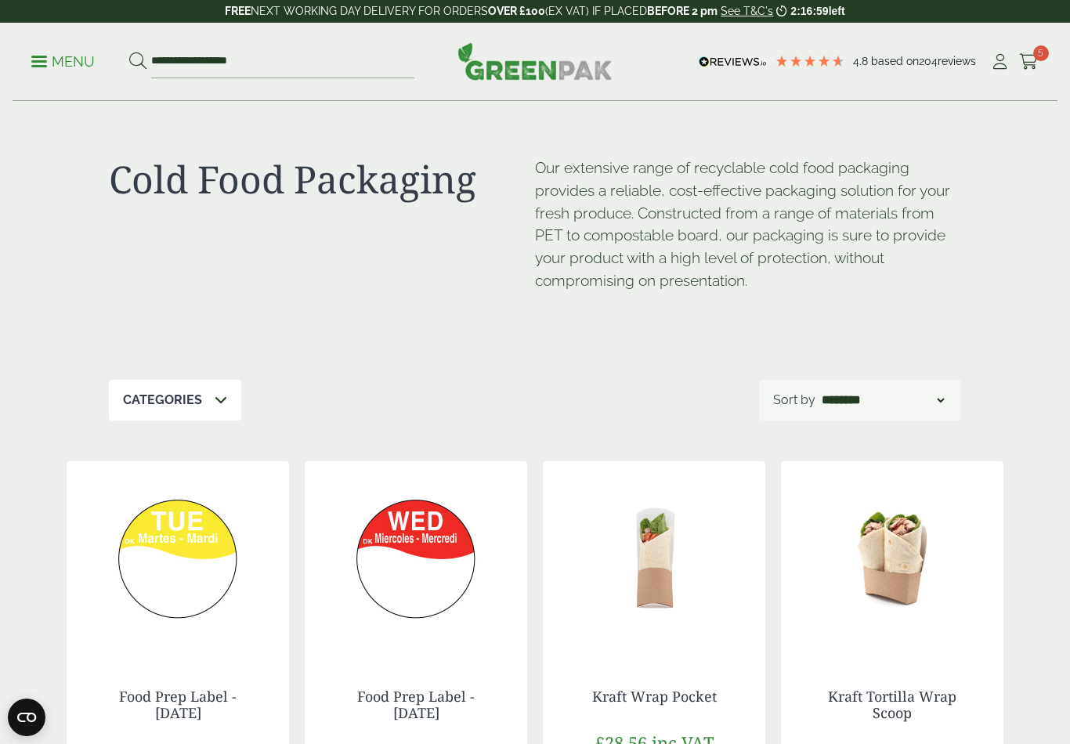
click at [1038, 59] on span "5" at bounding box center [1041, 53] width 16 height 16
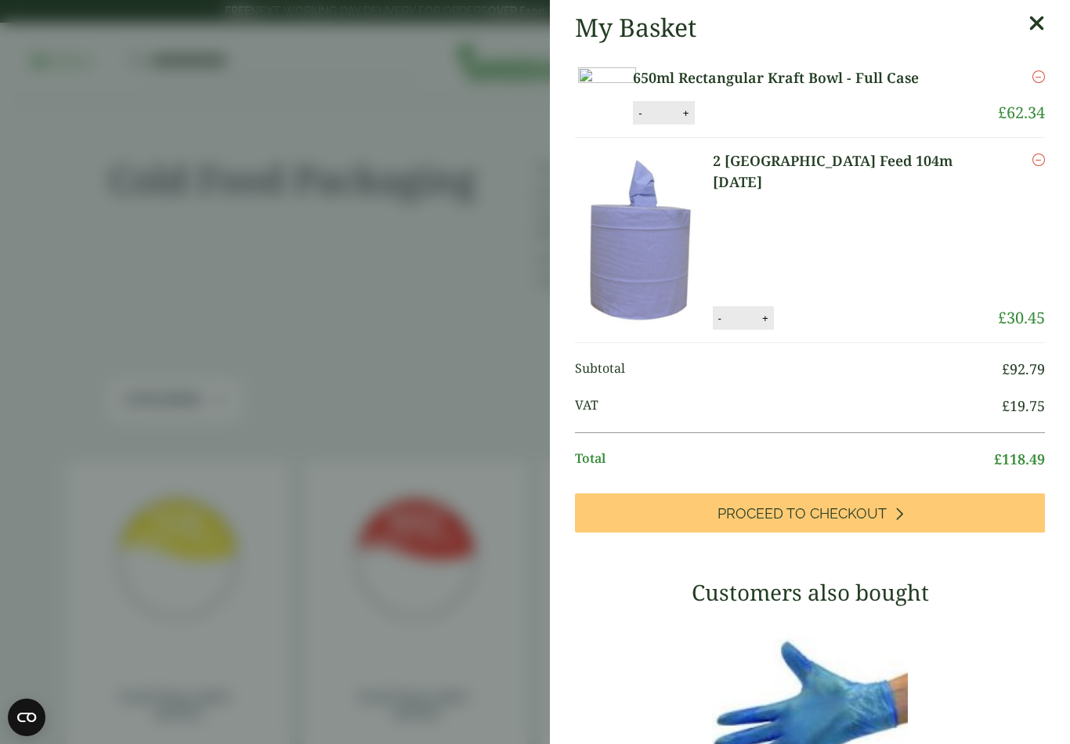
click at [843, 523] on span "Proceed to Checkout" at bounding box center [802, 513] width 169 height 17
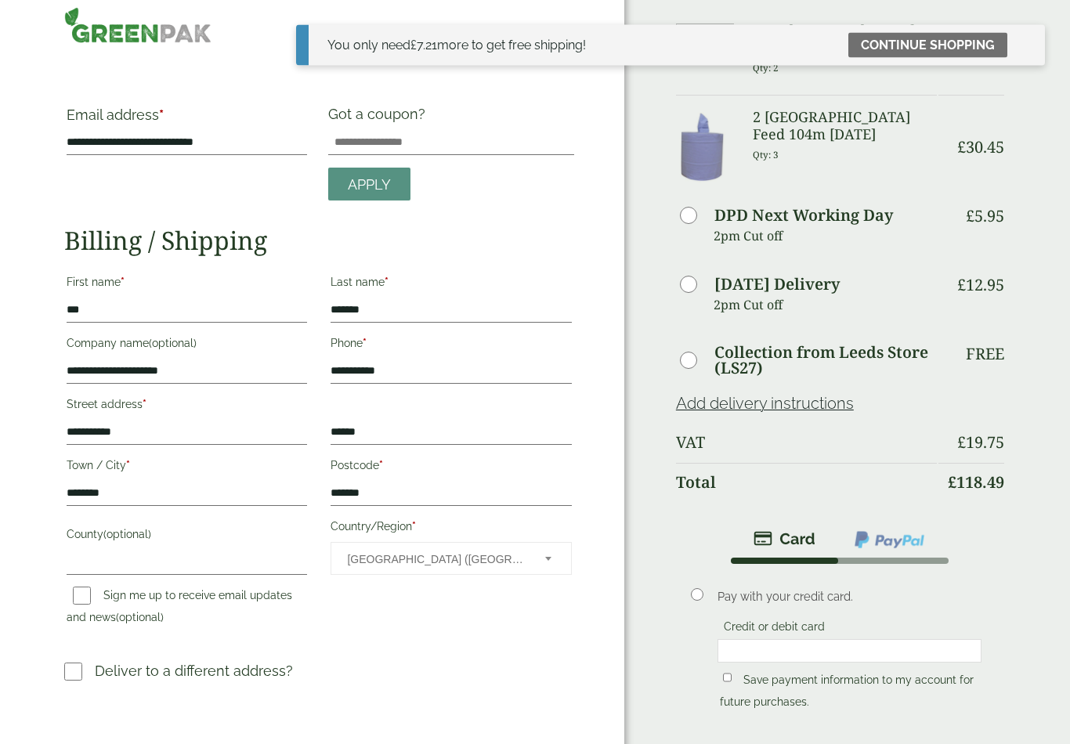
scroll to position [20, 0]
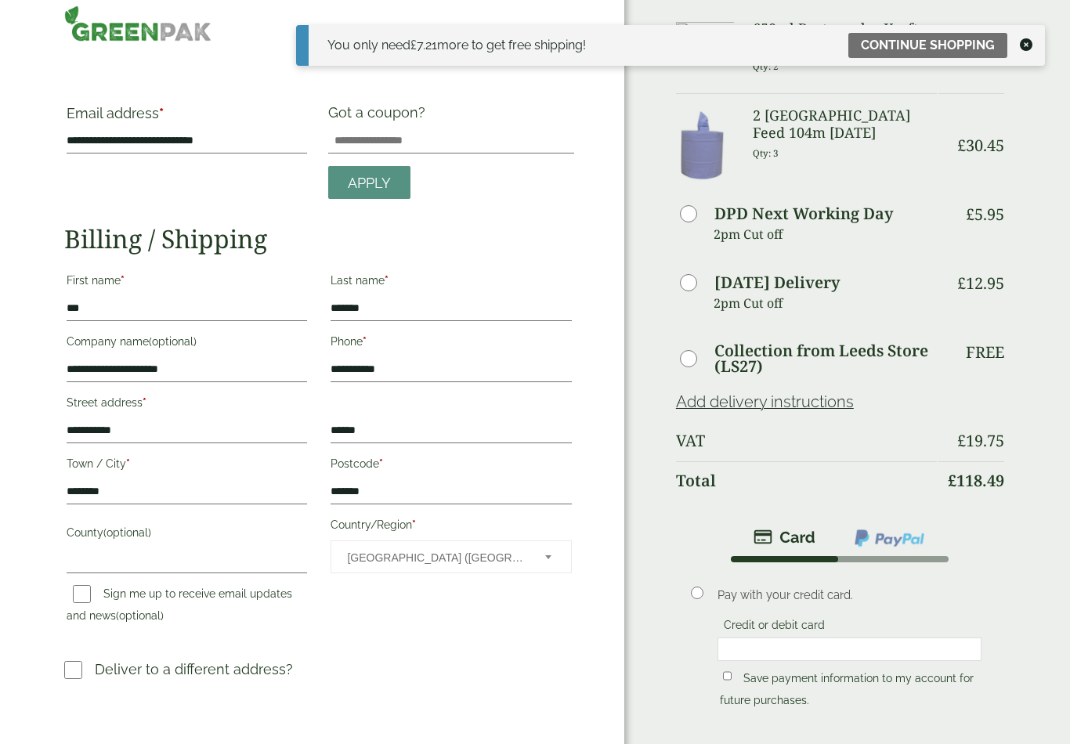
click at [928, 45] on link "Continue shopping" at bounding box center [928, 45] width 159 height 25
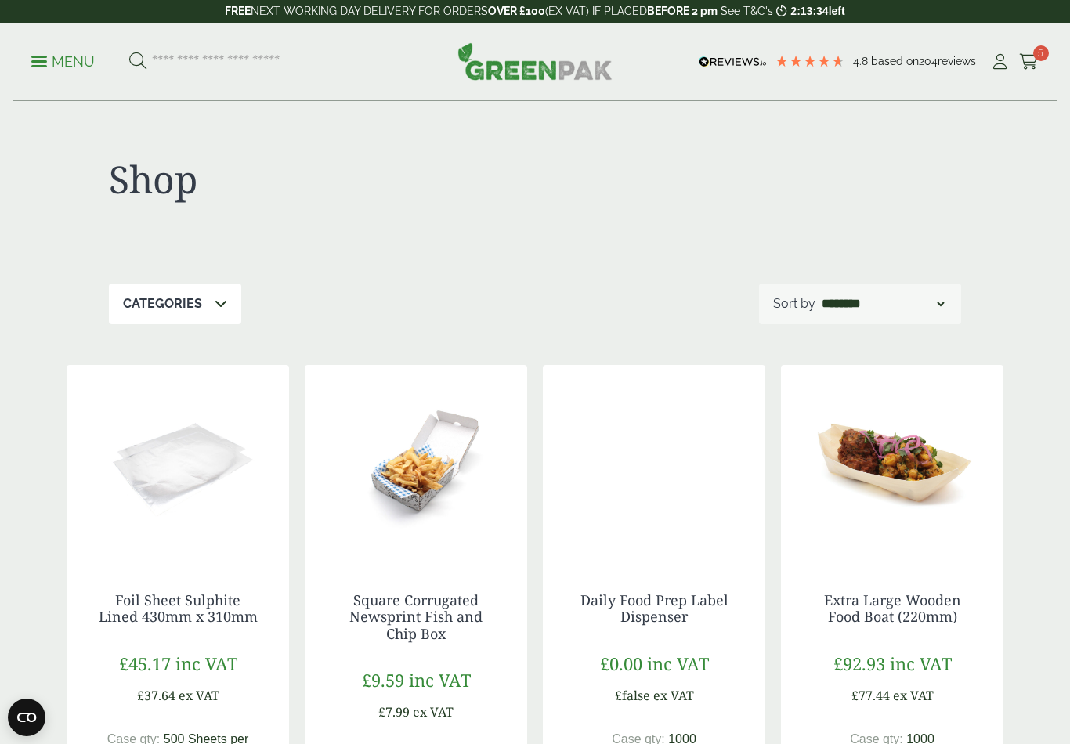
click at [52, 68] on p "Menu" at bounding box center [62, 61] width 63 height 19
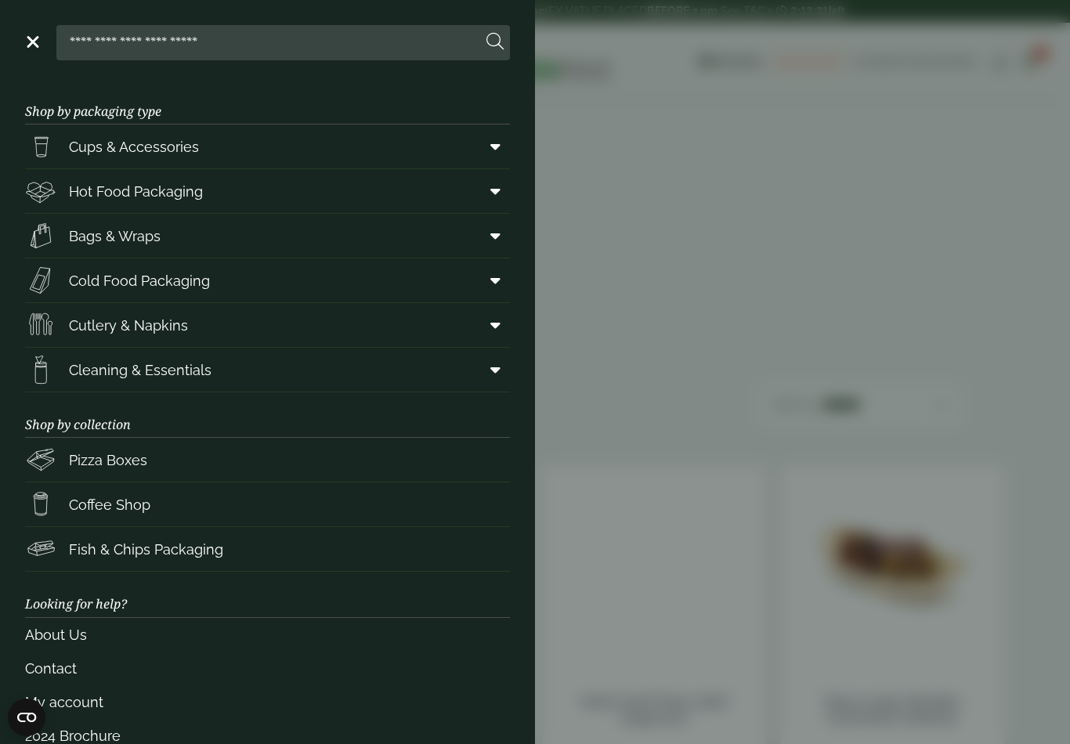
click at [179, 328] on span "Cutlery & Napkins" at bounding box center [128, 325] width 119 height 21
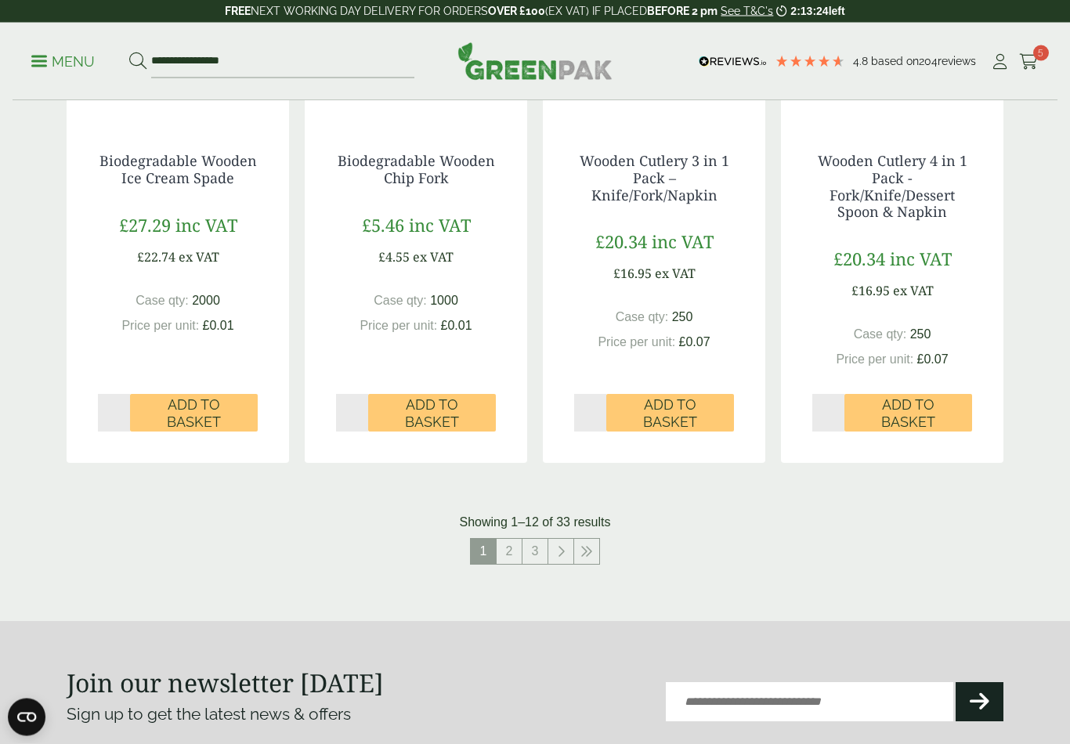
scroll to position [1550, 0]
click at [509, 545] on link "2" at bounding box center [509, 551] width 25 height 25
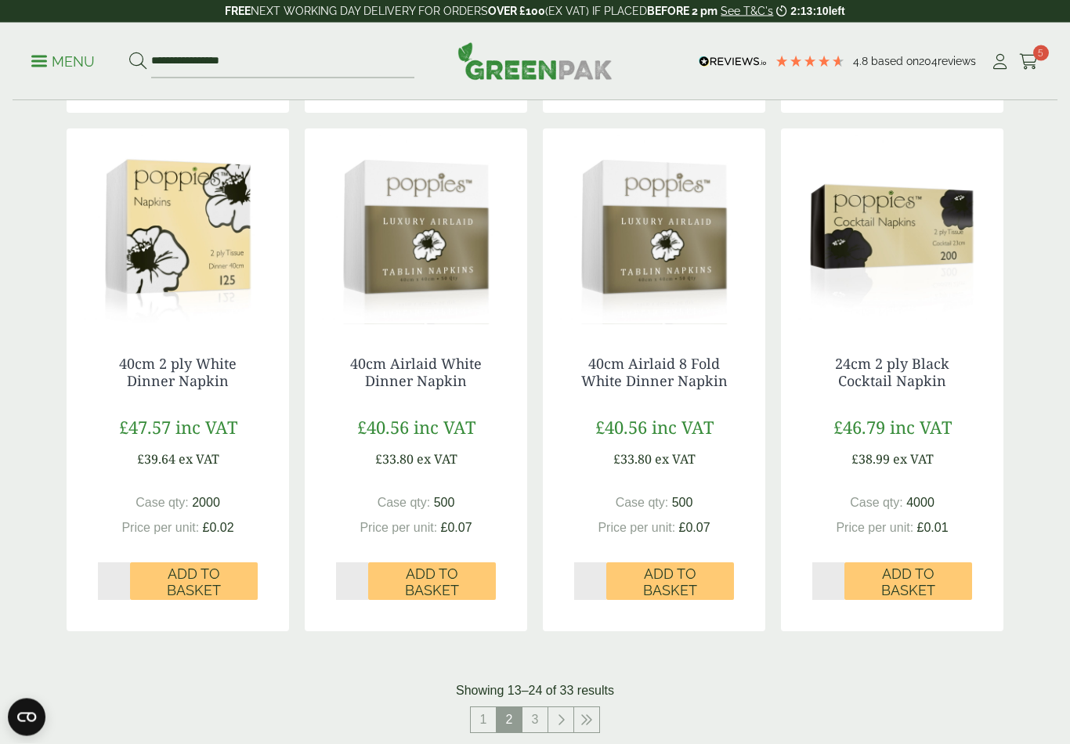
scroll to position [1368, 0]
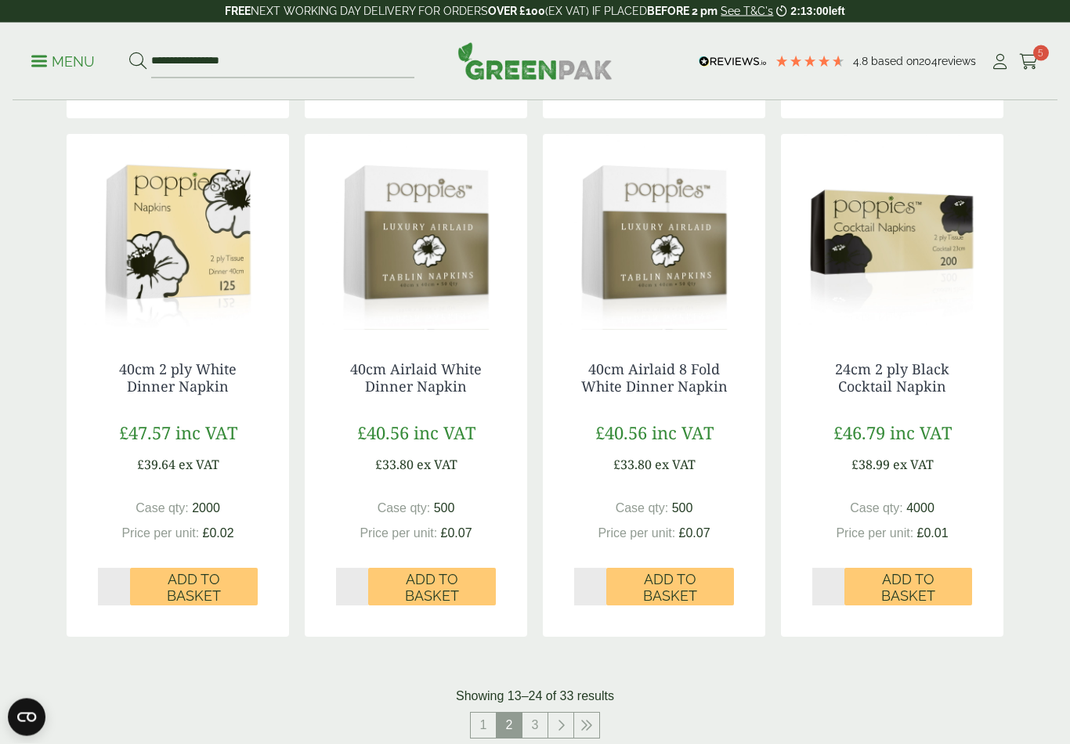
click at [541, 715] on link "3" at bounding box center [535, 726] width 25 height 25
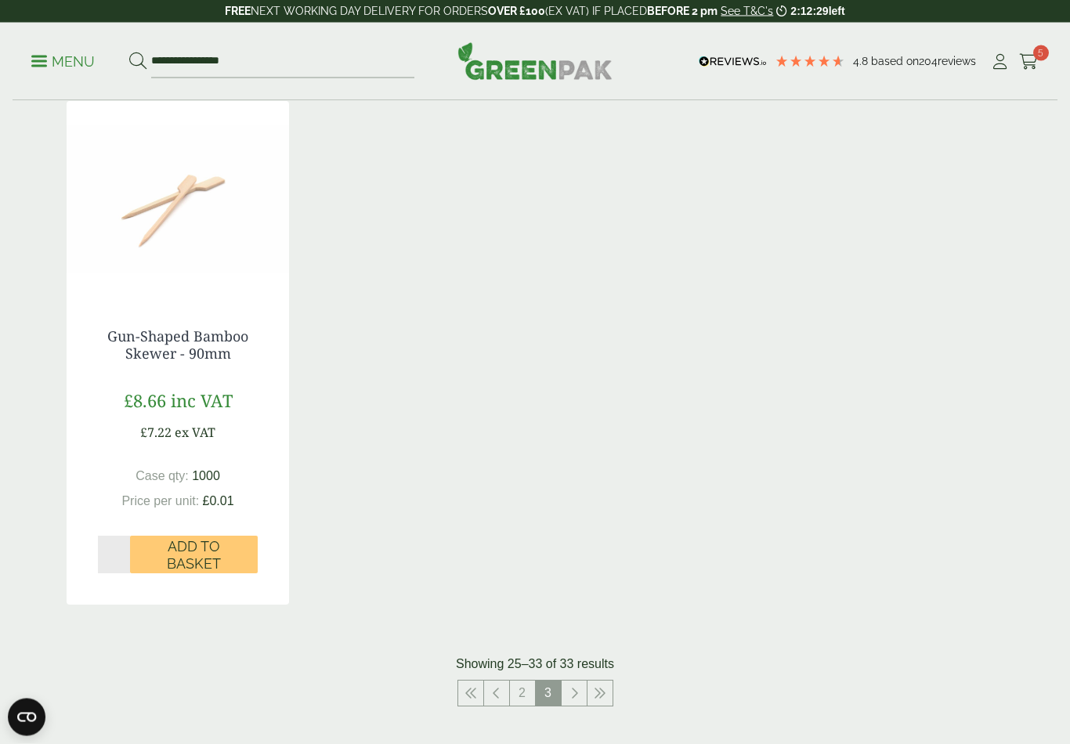
scroll to position [1375, 0]
click at [527, 685] on link "2" at bounding box center [522, 693] width 25 height 25
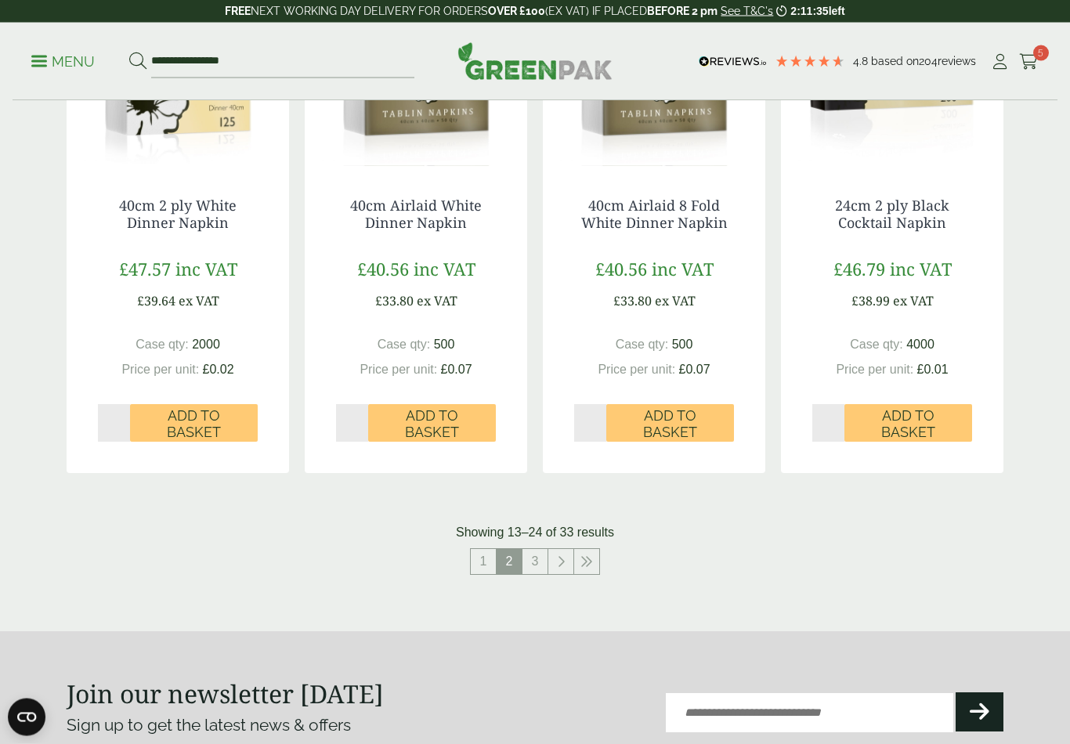
scroll to position [1532, 0]
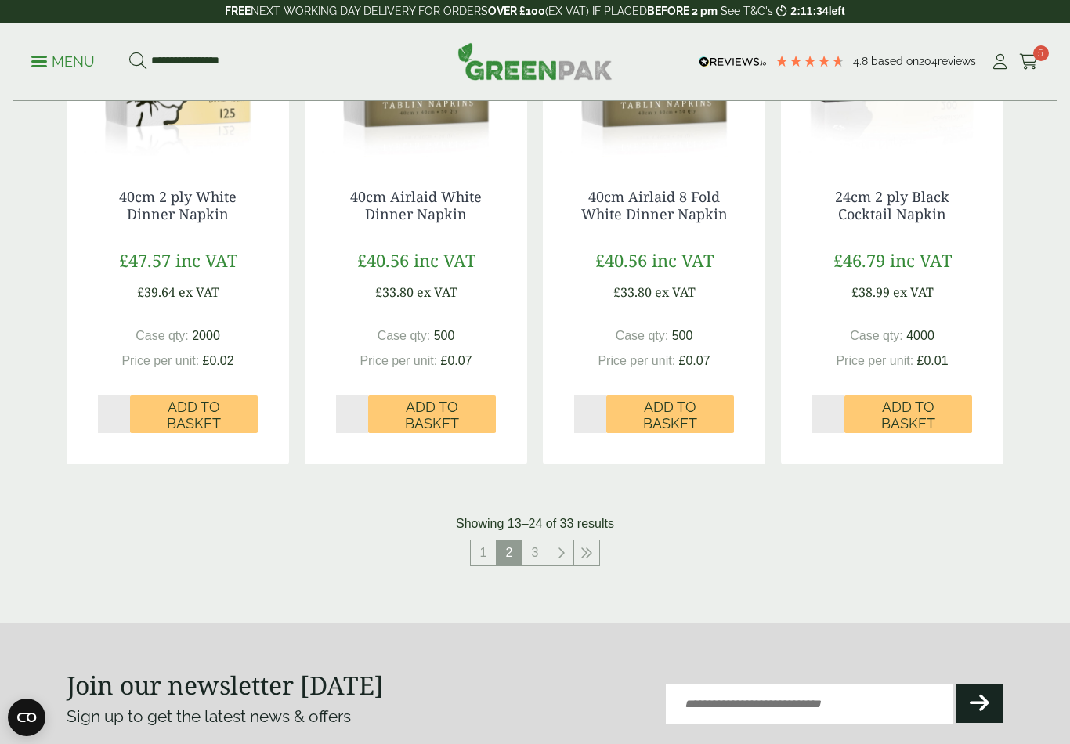
click at [542, 550] on link "3" at bounding box center [535, 553] width 25 height 25
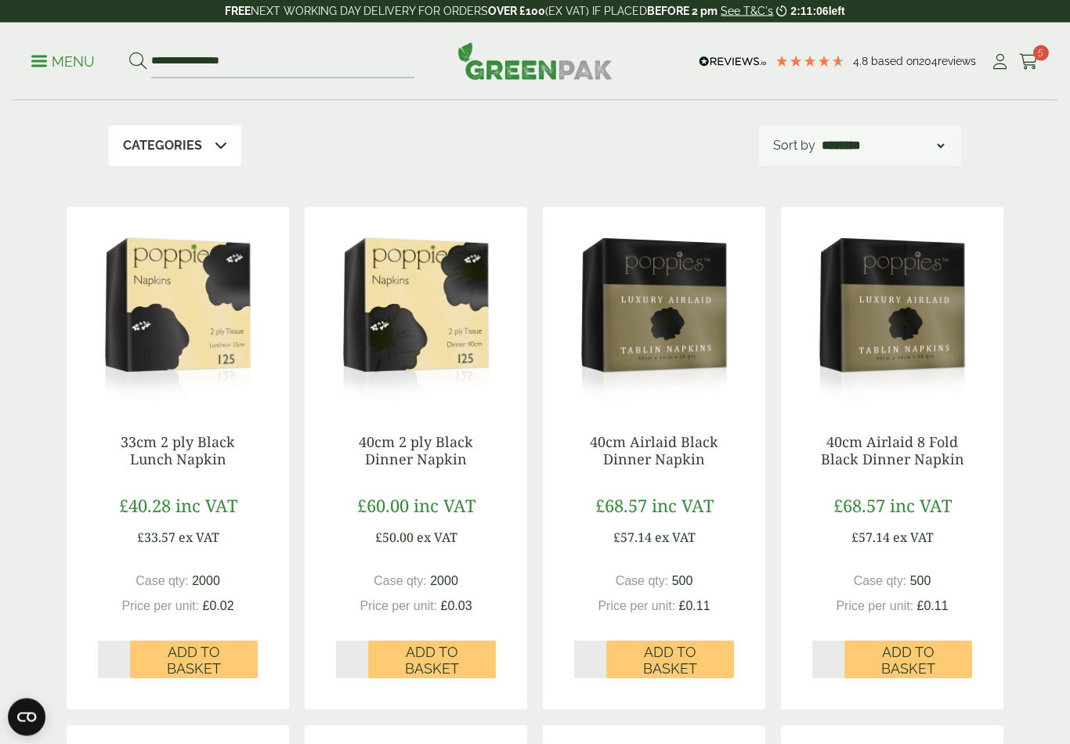
scroll to position [241, 0]
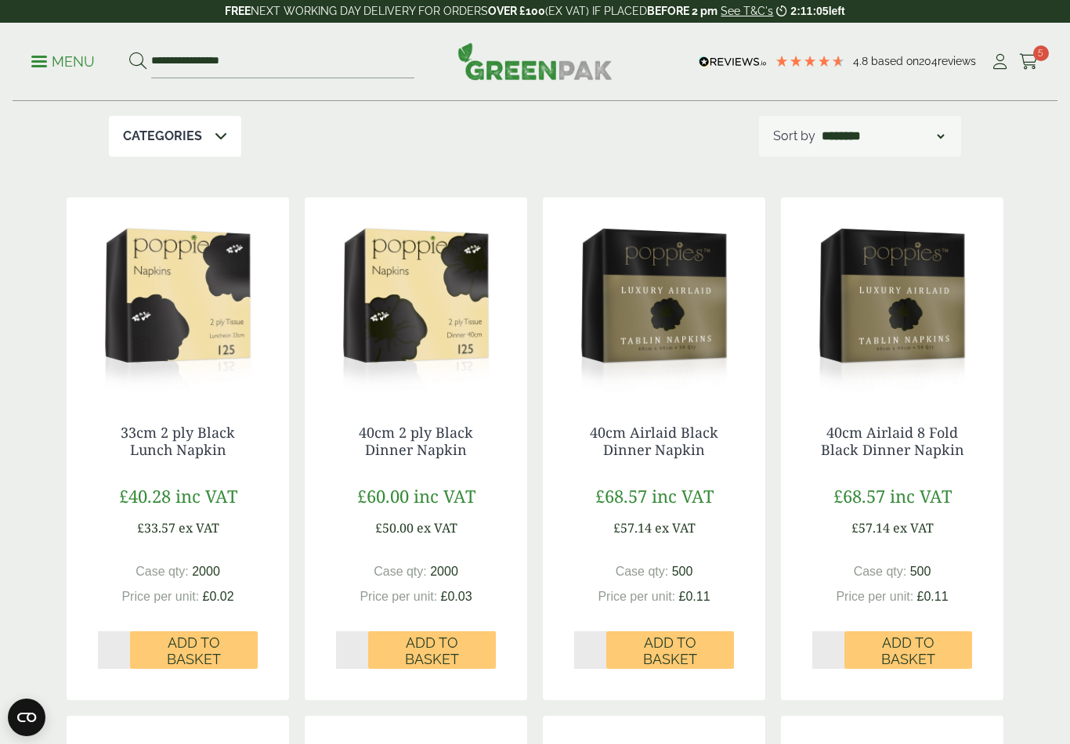
click at [201, 644] on span "Add to Basket" at bounding box center [194, 652] width 106 height 34
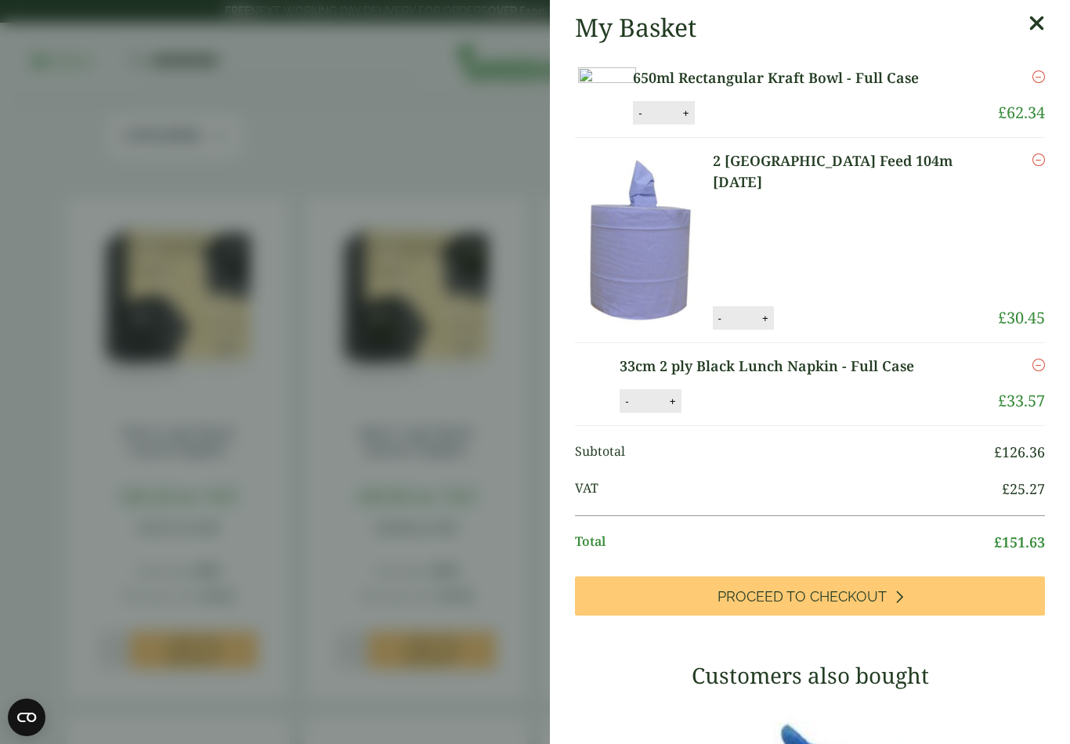
scroll to position [0, 0]
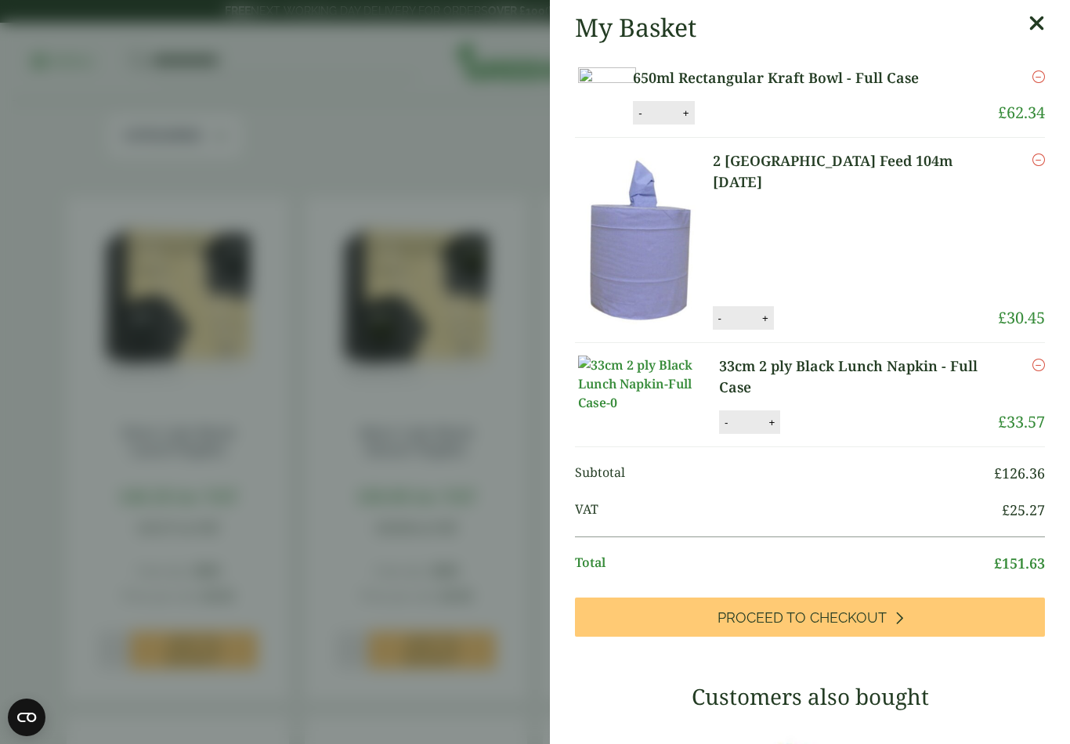
click at [798, 627] on span "Proceed to Checkout" at bounding box center [802, 618] width 169 height 17
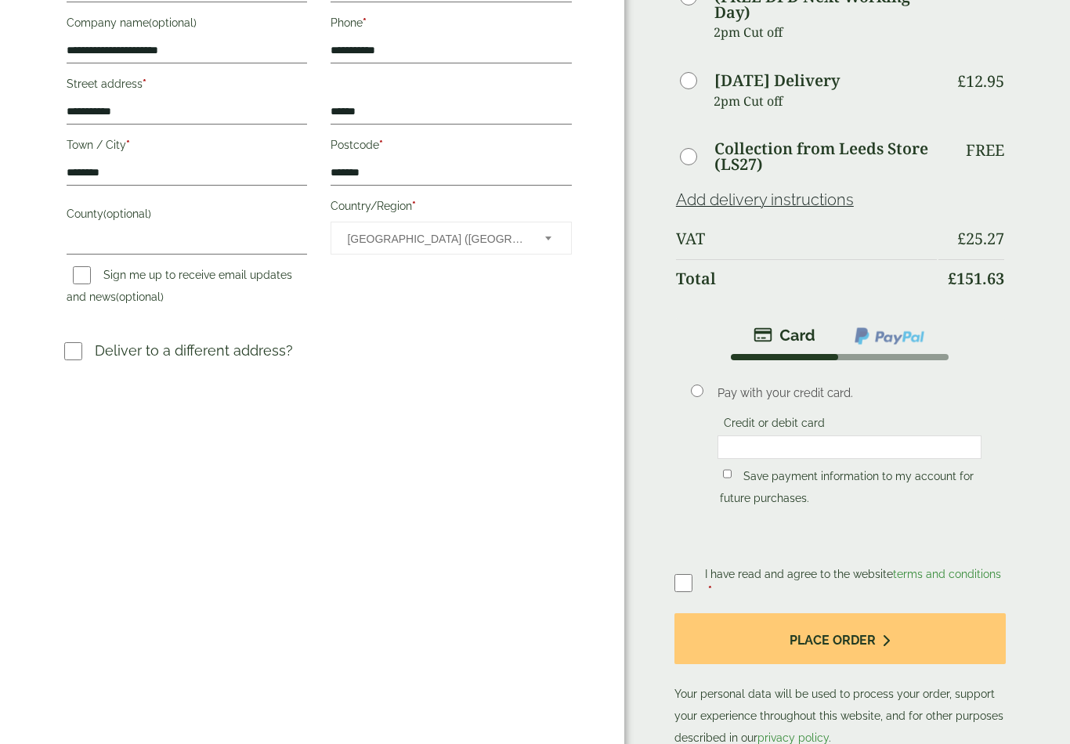
scroll to position [376, 0]
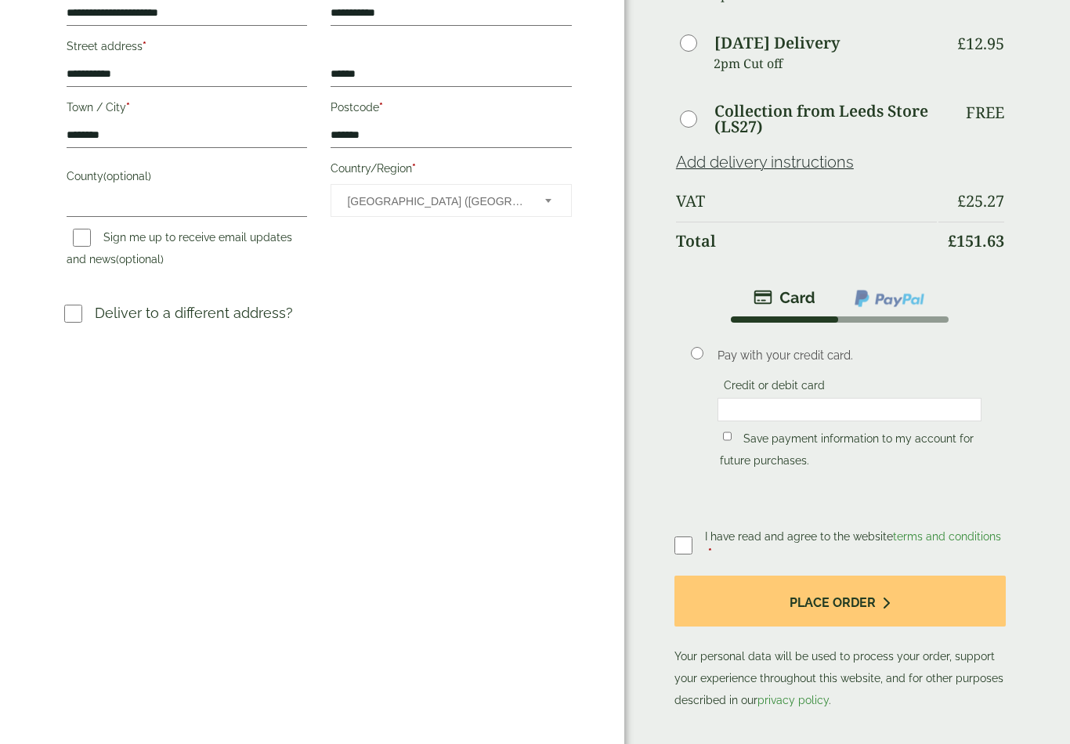
click at [820, 421] on div at bounding box center [850, 410] width 265 height 24
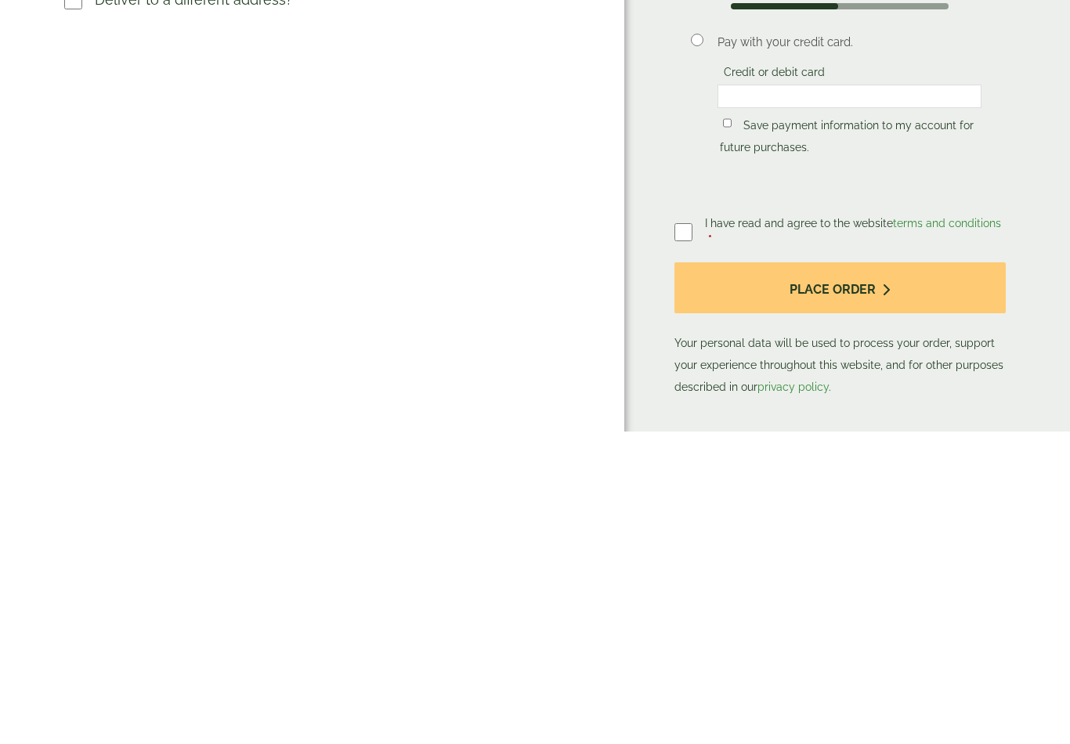
scroll to position [689, 0]
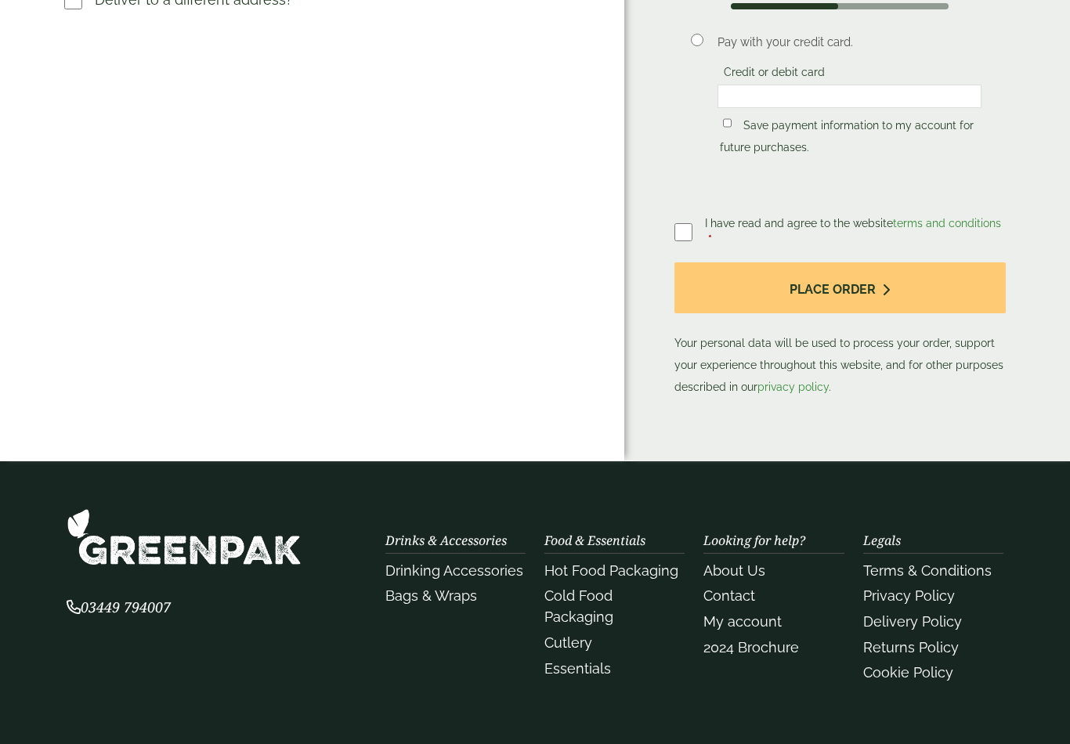
click at [881, 302] on button "Place order" at bounding box center [840, 287] width 331 height 51
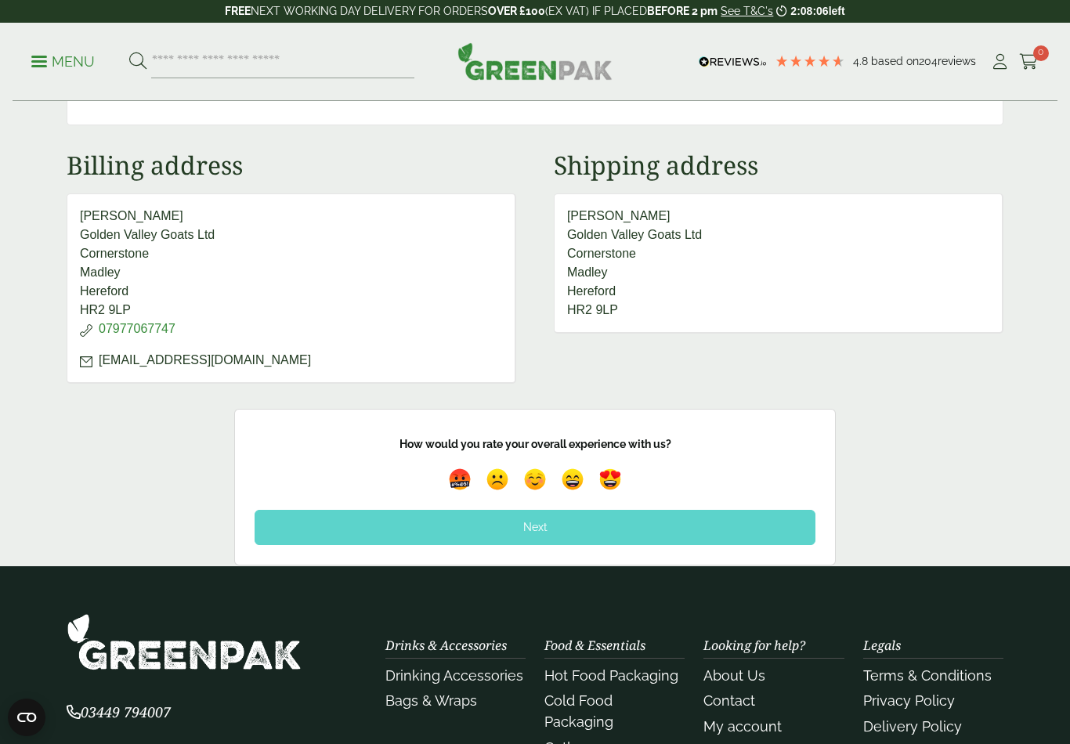
scroll to position [648, 0]
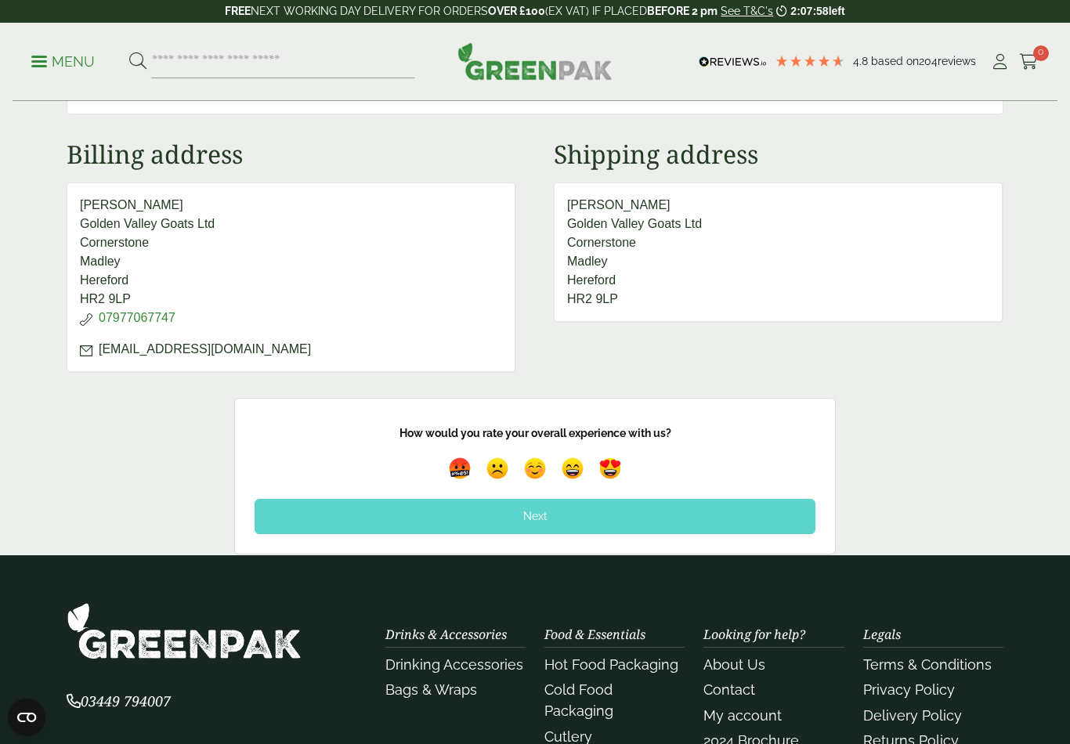
click at [614, 474] on img at bounding box center [610, 469] width 30 height 30
click at [665, 513] on div "Next" at bounding box center [535, 516] width 561 height 34
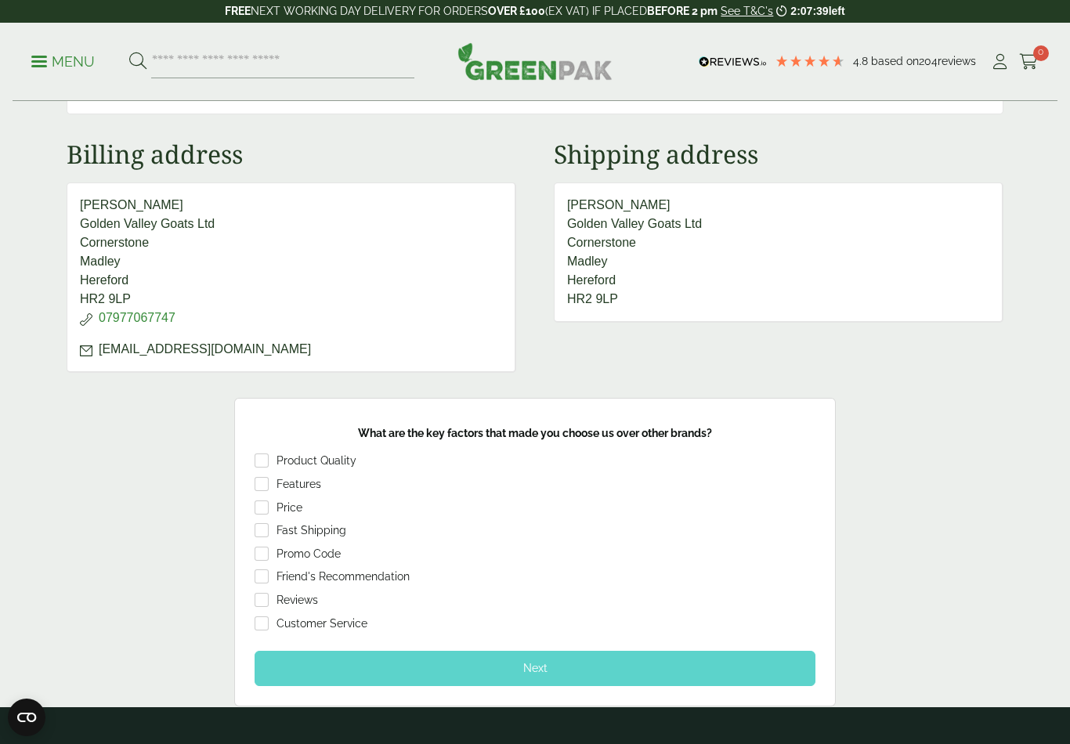
click at [526, 666] on div "Next" at bounding box center [535, 668] width 561 height 34
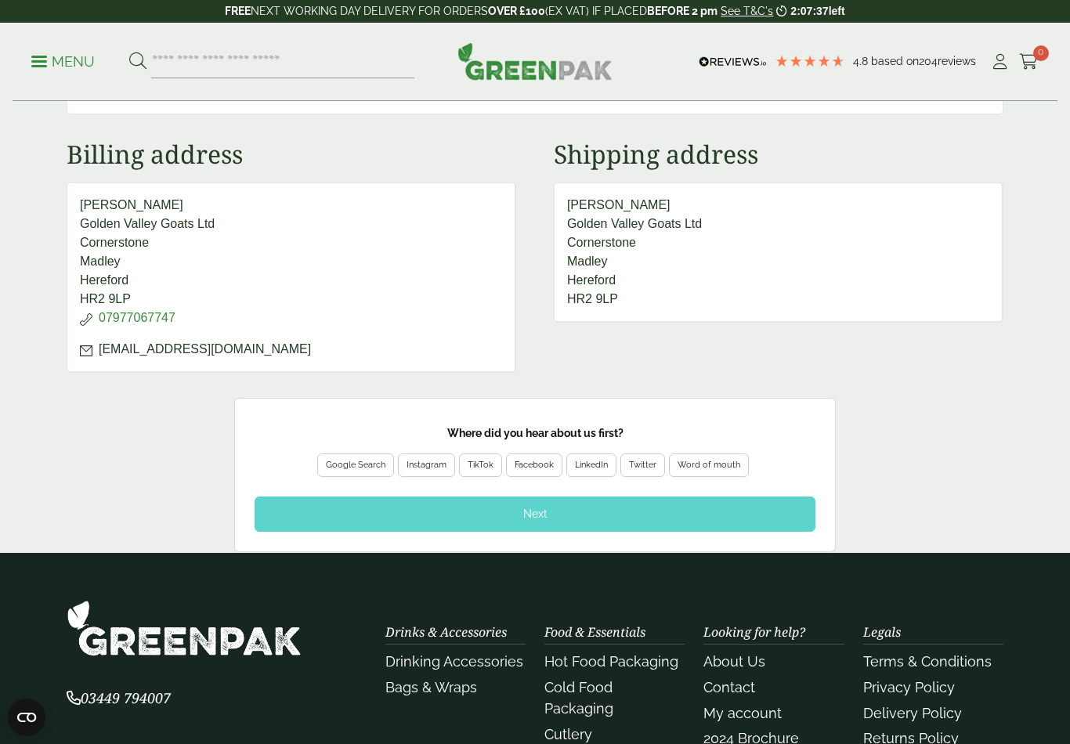
click at [538, 456] on div "Facebook" at bounding box center [534, 466] width 56 height 24
click at [562, 513] on div "Next" at bounding box center [535, 514] width 561 height 34
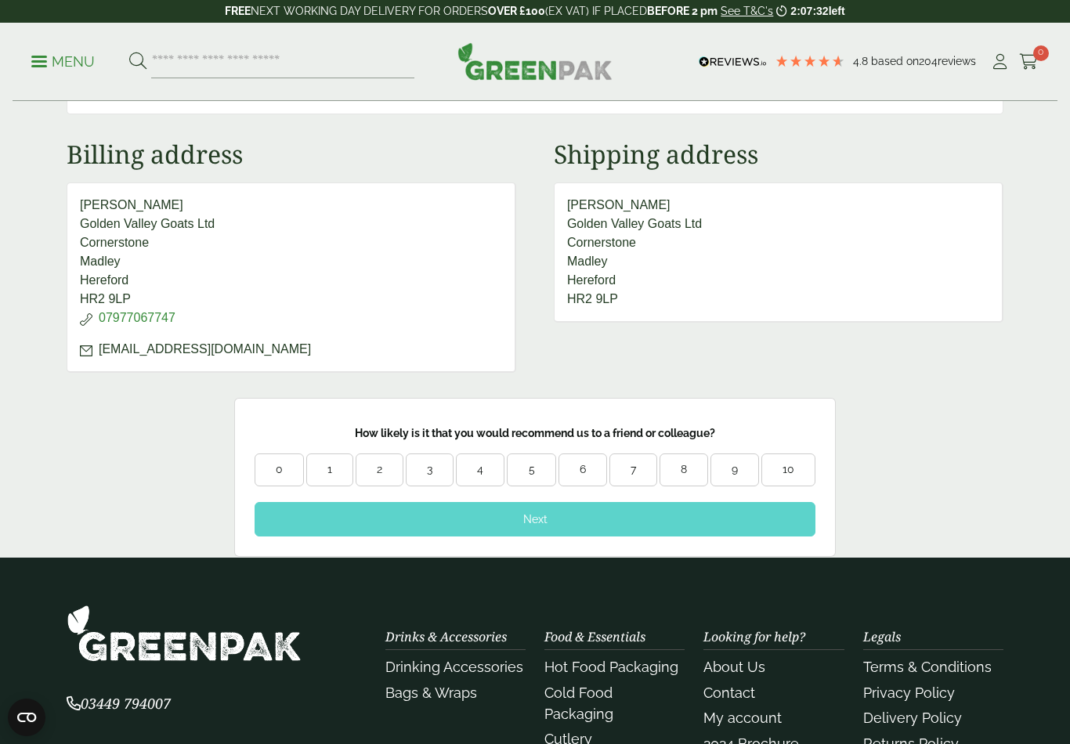
click at [727, 467] on div "9" at bounding box center [734, 470] width 47 height 16
click at [797, 464] on div "10" at bounding box center [788, 470] width 52 height 16
click at [702, 512] on div "Next" at bounding box center [535, 519] width 561 height 34
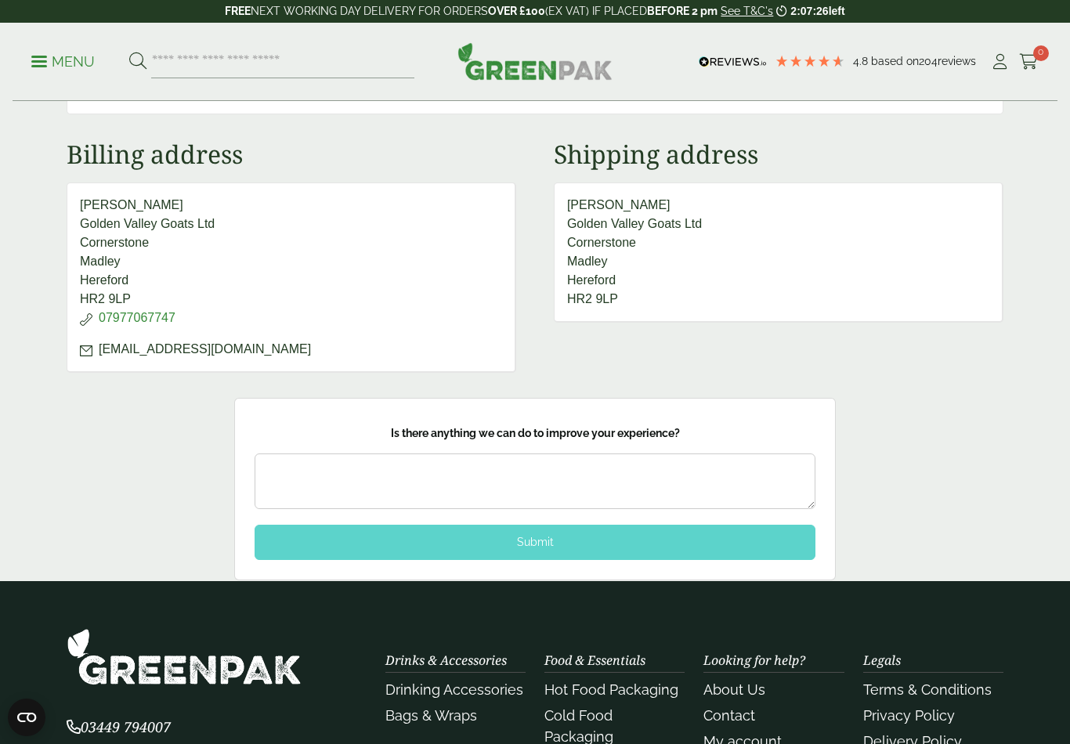
click at [594, 541] on div "Submit" at bounding box center [535, 542] width 561 height 34
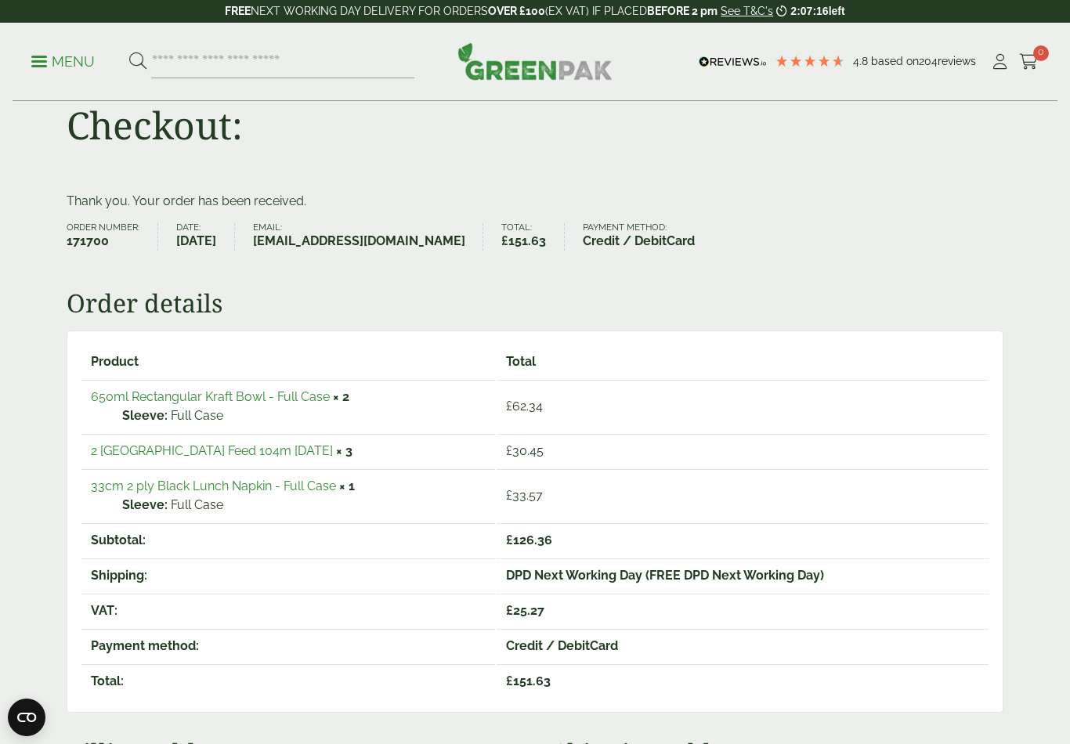
scroll to position [0, 0]
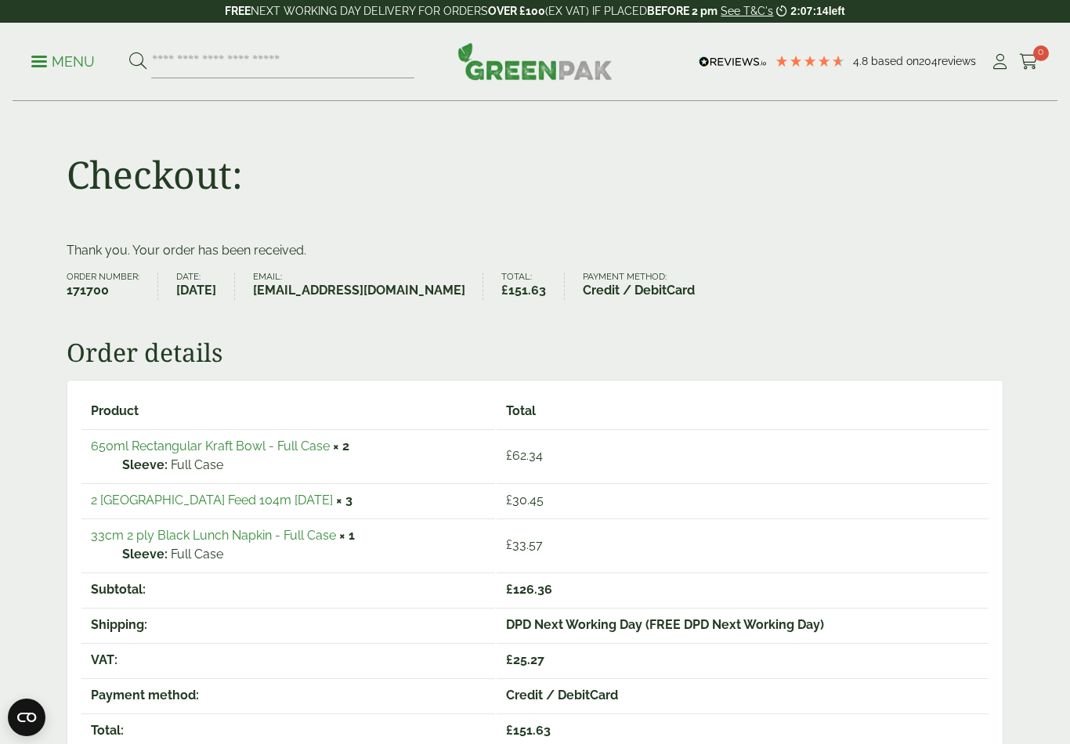
click at [1002, 67] on icon at bounding box center [1000, 62] width 20 height 16
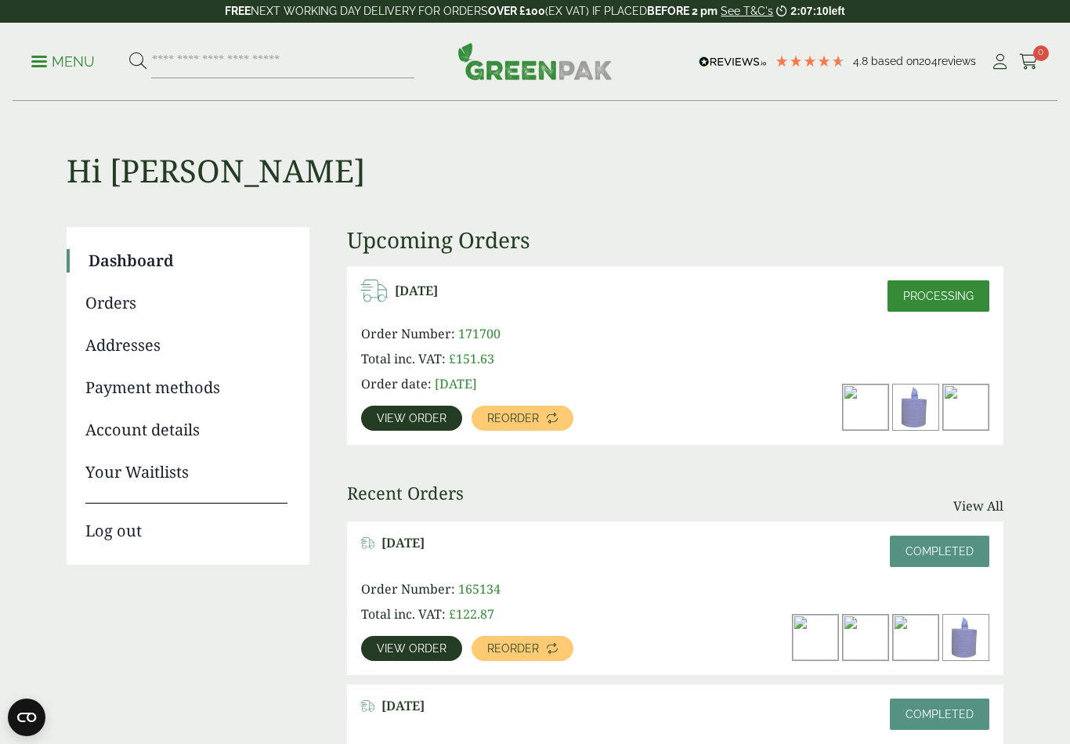
click at [132, 541] on link "Log out" at bounding box center [186, 523] width 202 height 40
